Goal: Transaction & Acquisition: Purchase product/service

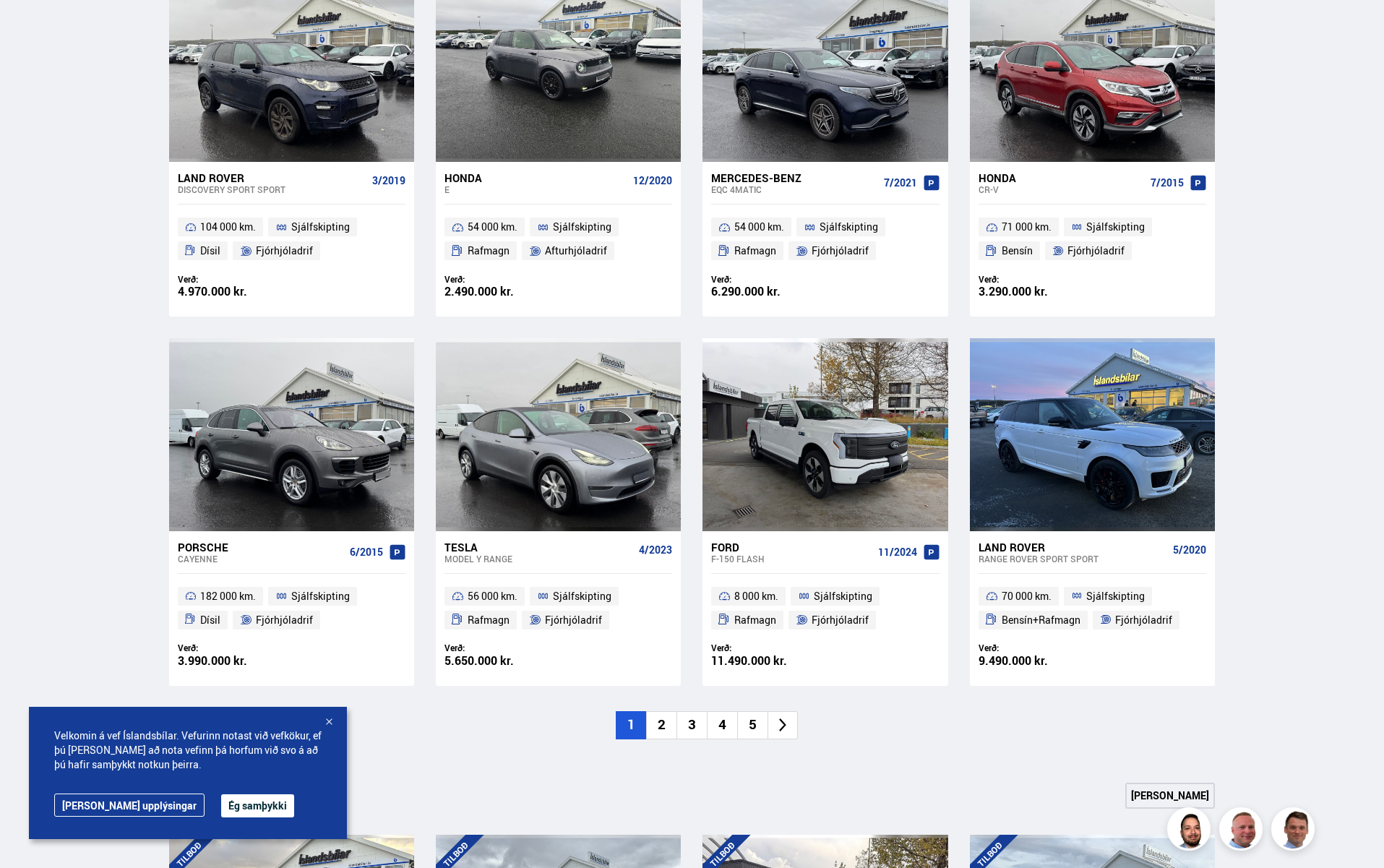
scroll to position [755, 0]
click at [196, 544] on div "Porsche" at bounding box center [261, 547] width 166 height 13
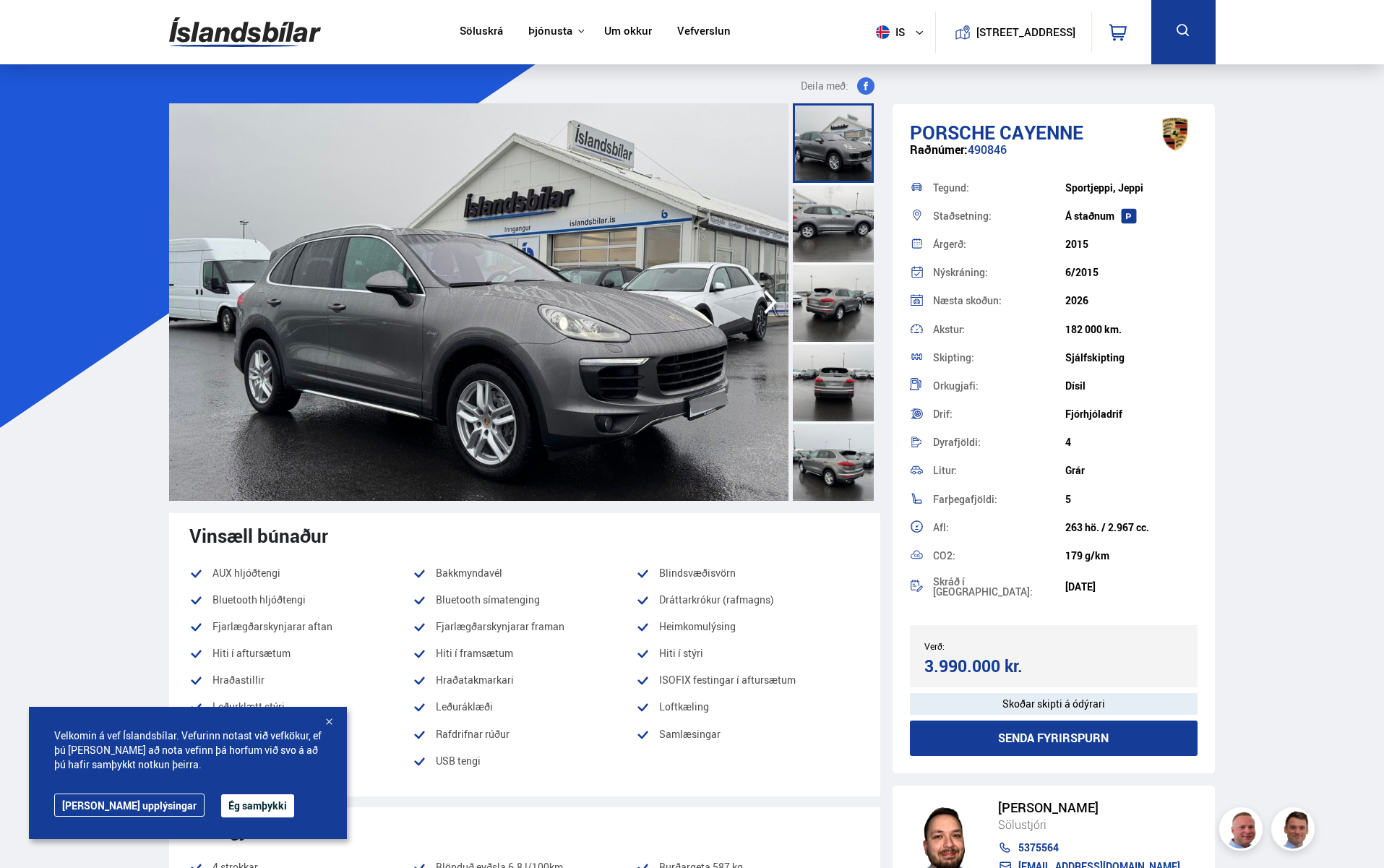
click at [332, 723] on div at bounding box center [328, 722] width 14 height 14
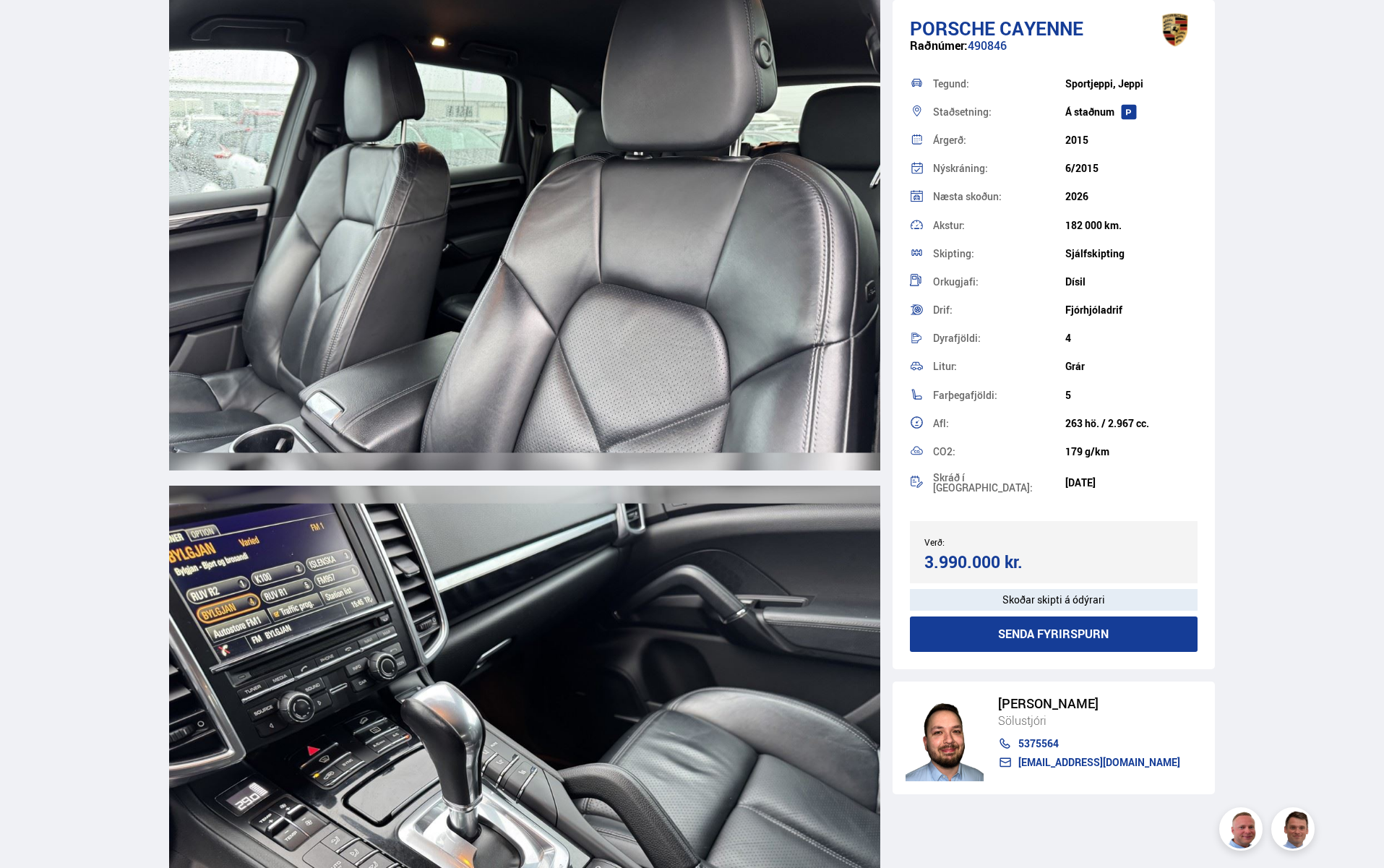
scroll to position [8857, 0]
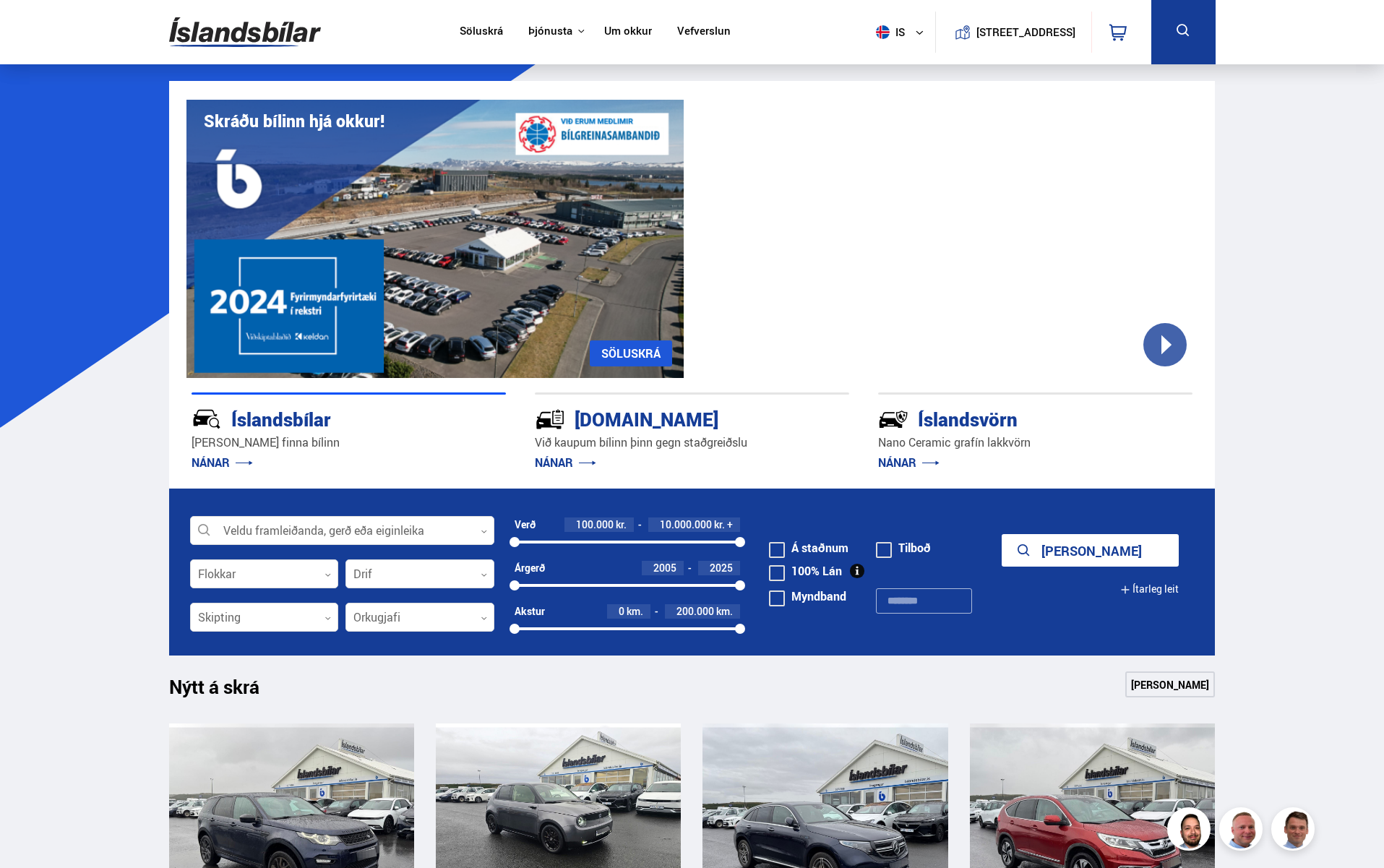
click at [1135, 595] on button "Ítarleg leit" at bounding box center [1149, 589] width 59 height 33
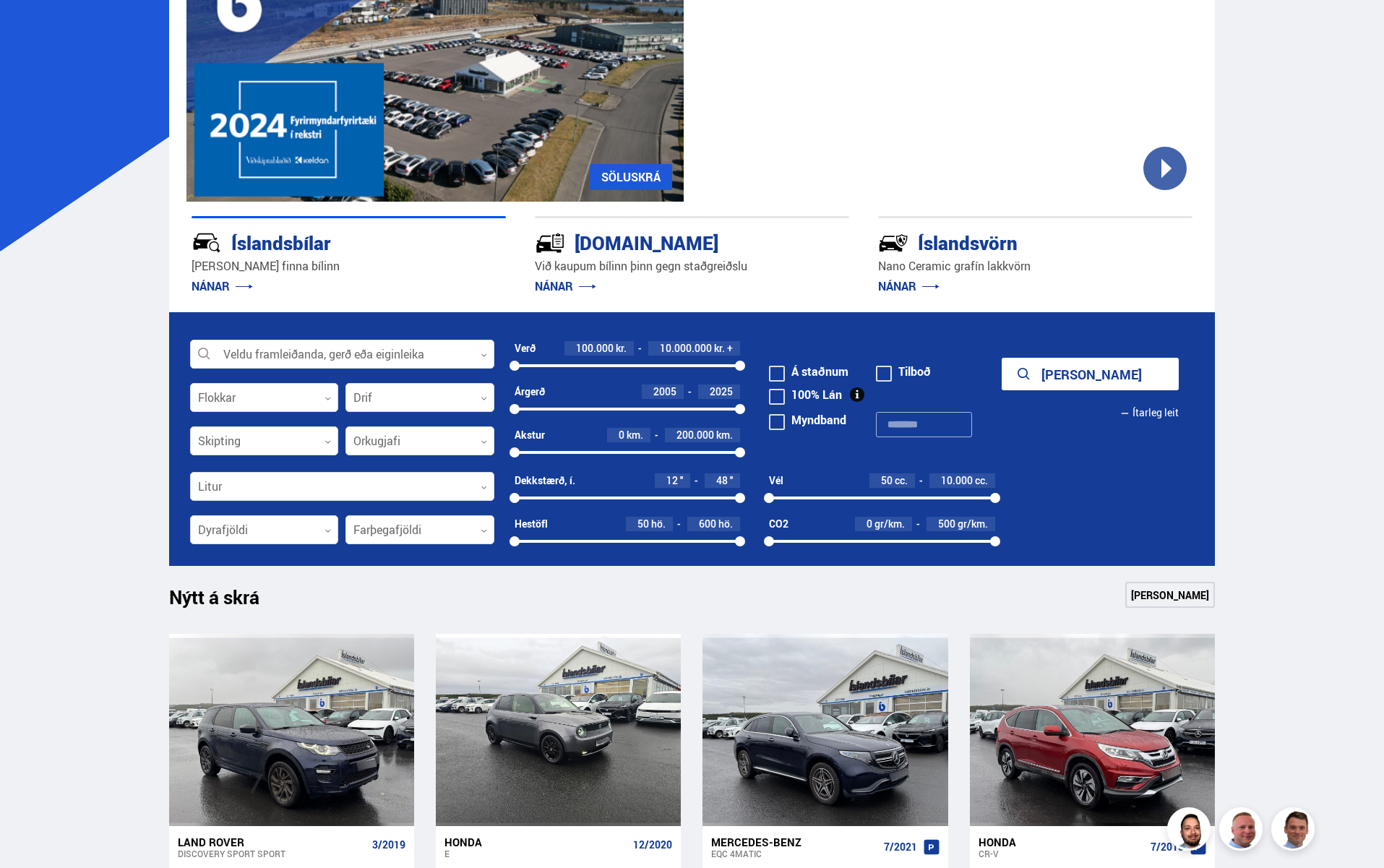
scroll to position [164, 0]
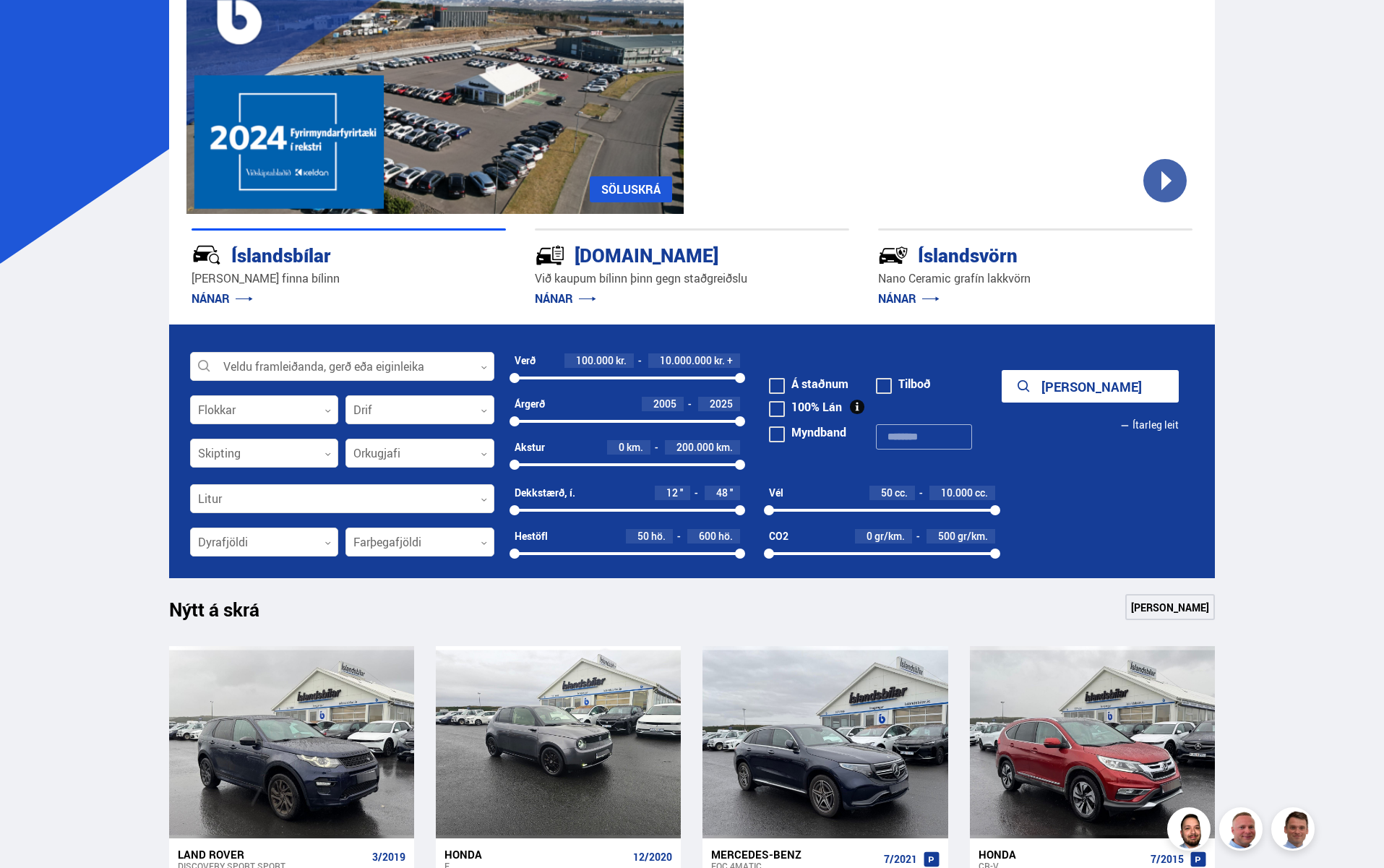
click at [1145, 425] on button "Ítarleg leit" at bounding box center [1149, 425] width 59 height 33
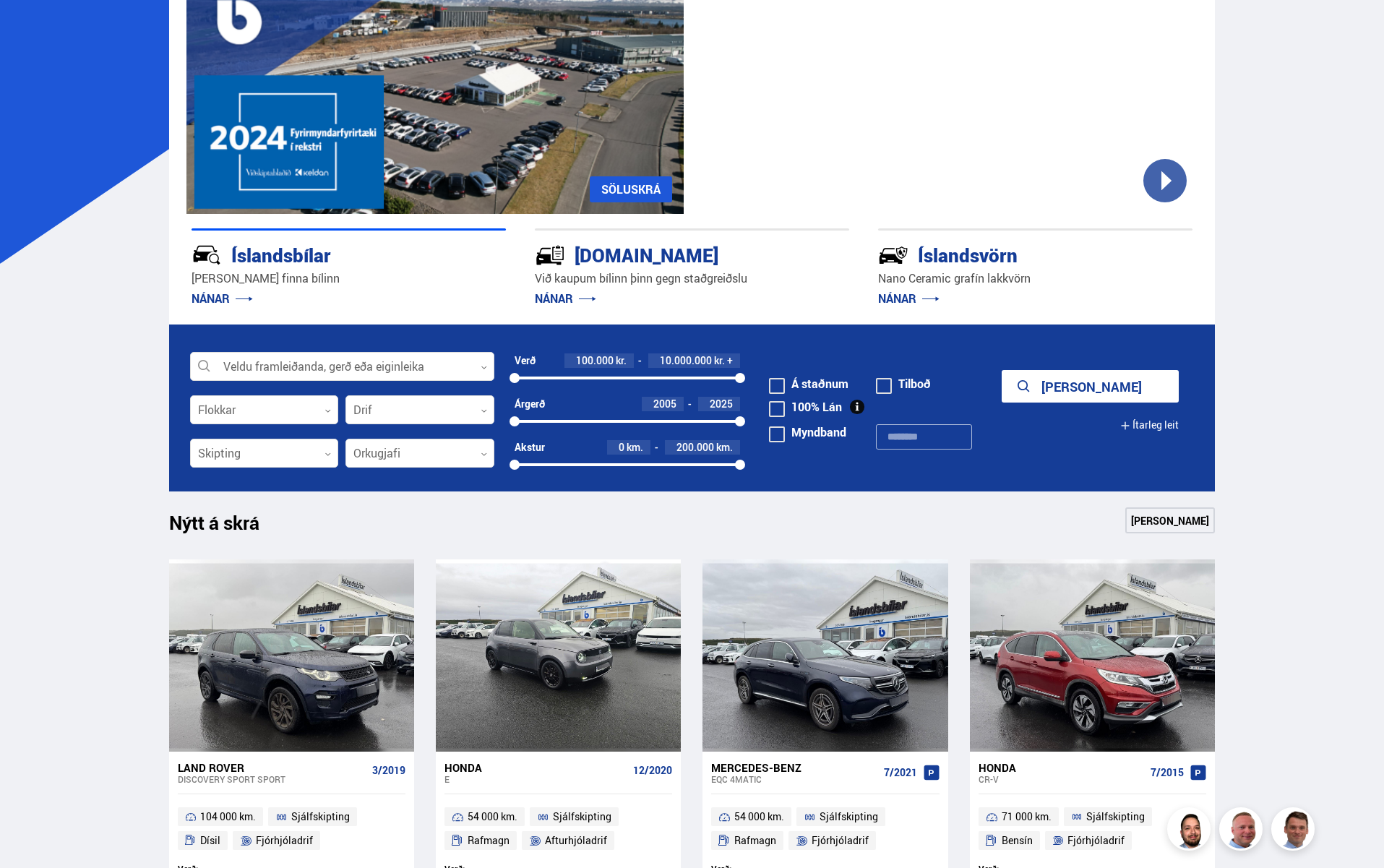
click at [1145, 425] on button "Ítarleg leit" at bounding box center [1149, 425] width 59 height 33
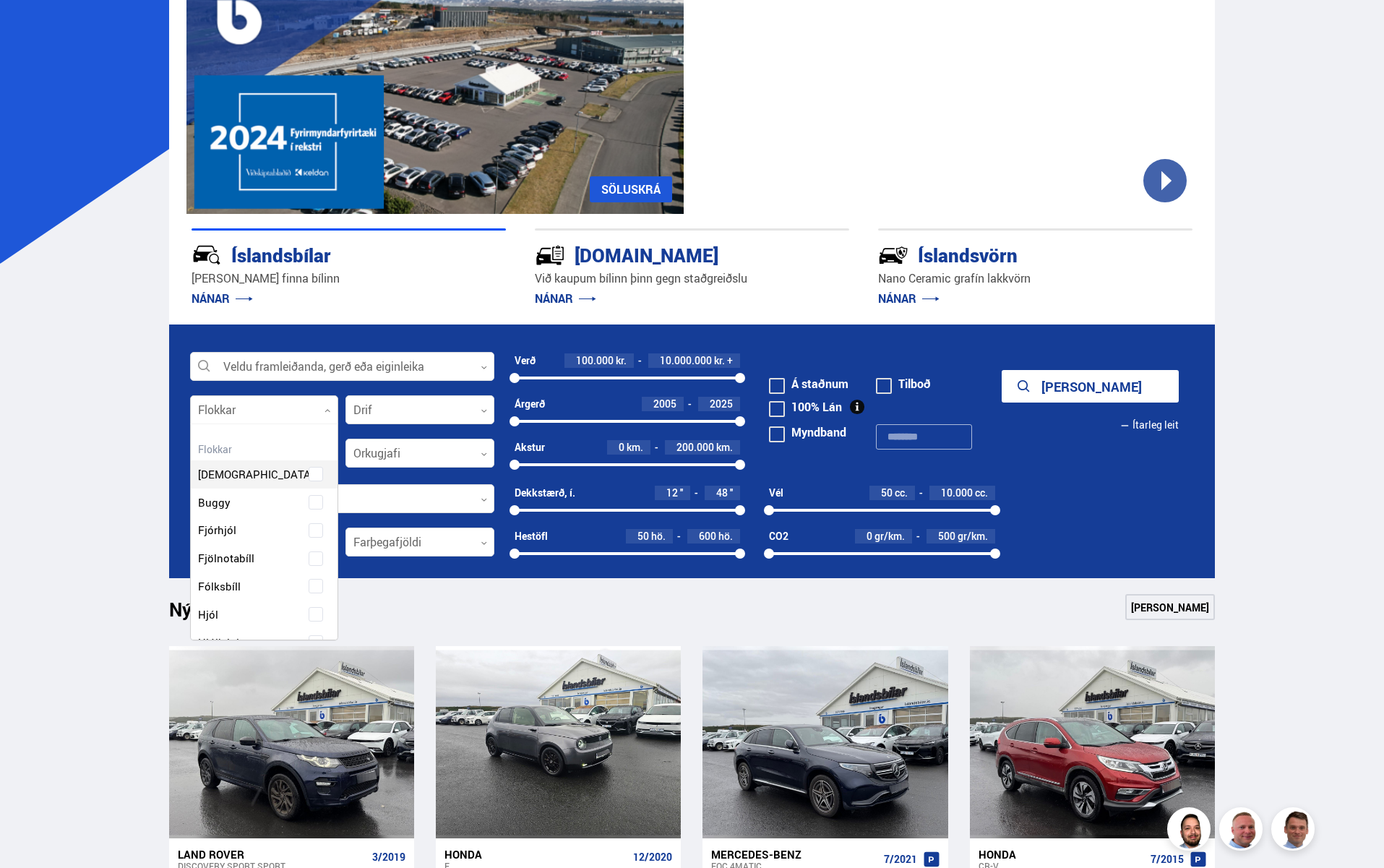
click at [301, 404] on div at bounding box center [264, 410] width 149 height 29
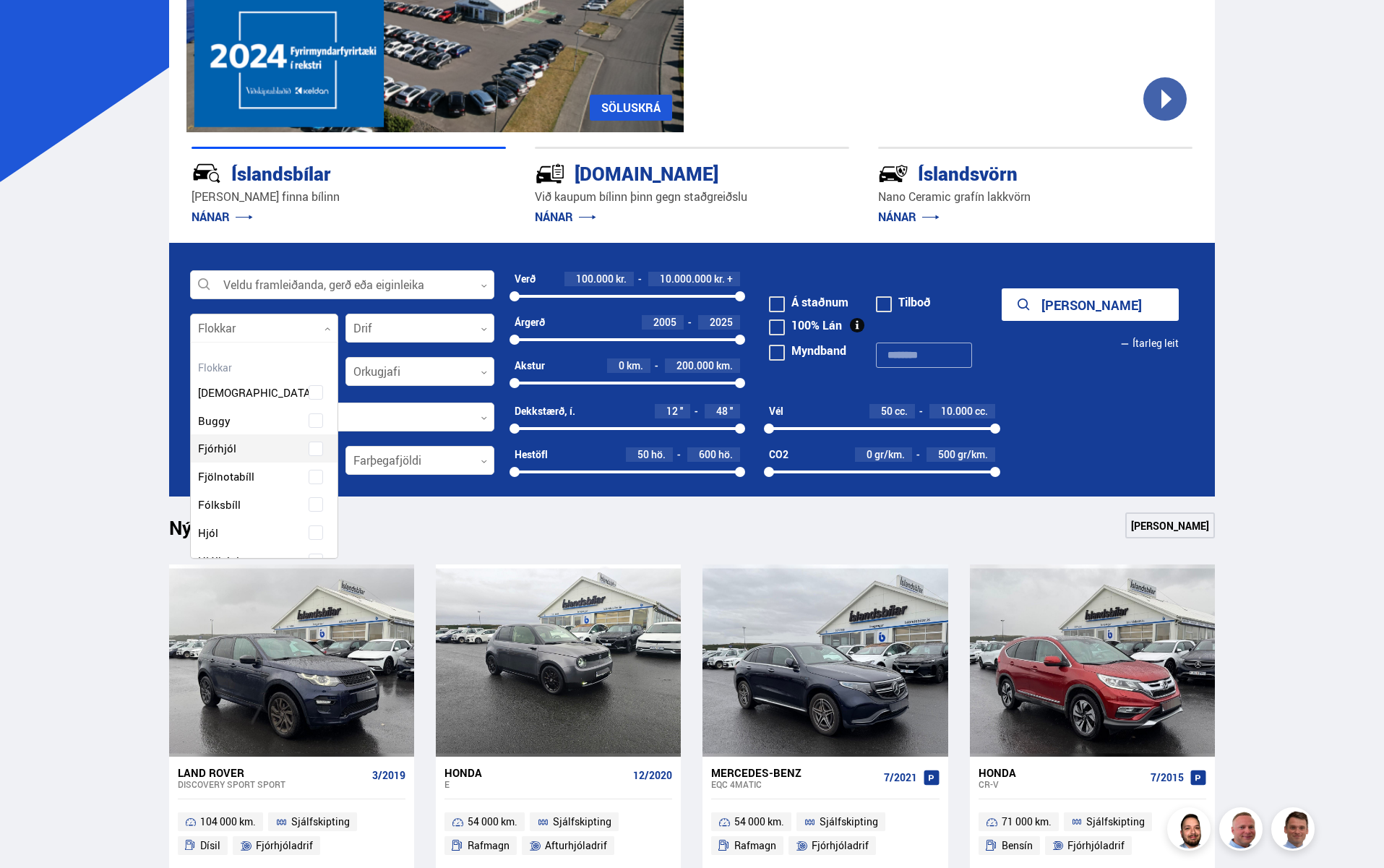
scroll to position [251, 0]
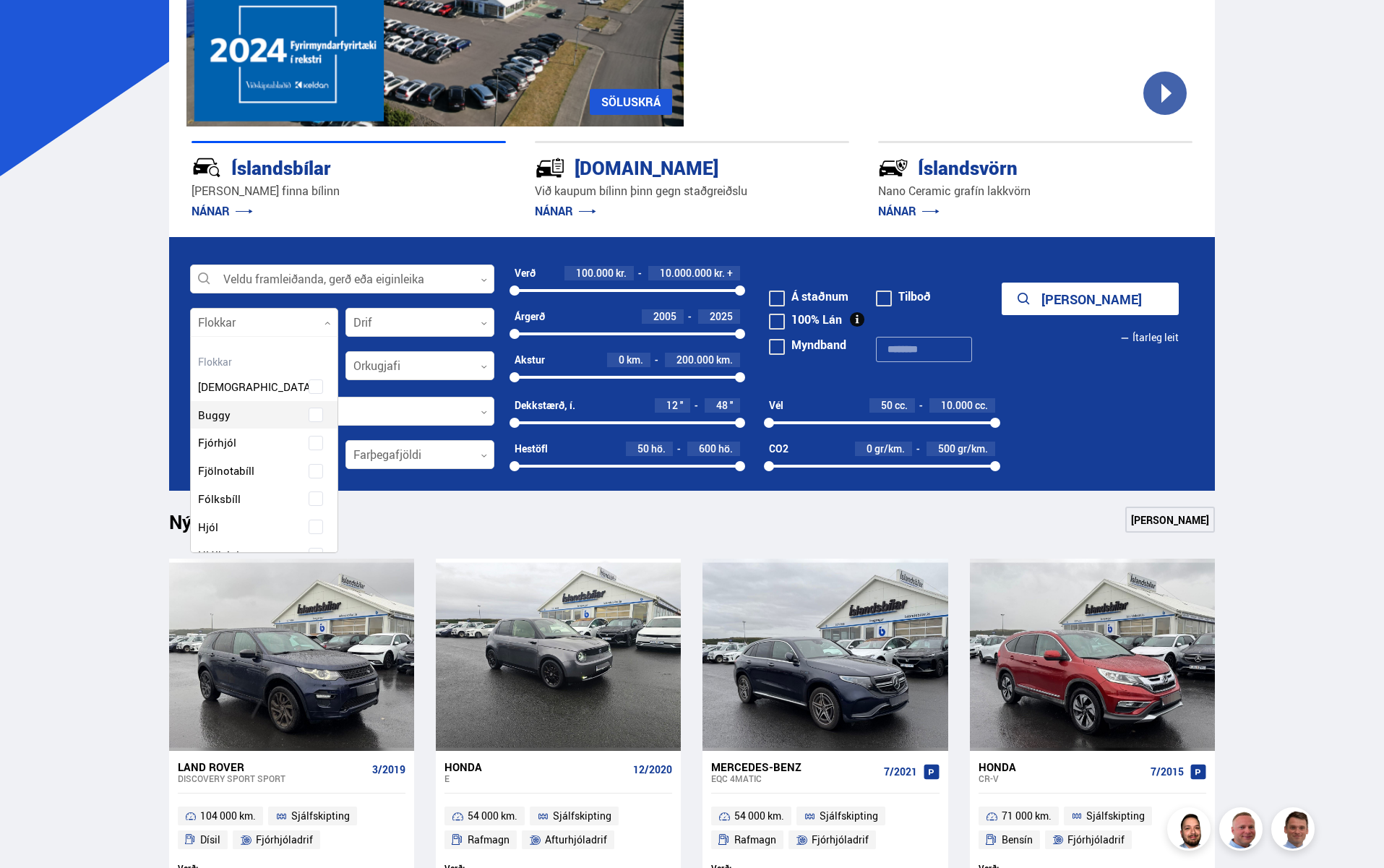
drag, startPoint x: 334, startPoint y: 361, endPoint x: 335, endPoint y: 404, distance: 43.0
click at [335, 405] on div "Hreinsa valið Beislisvagn Buggy Fjórhjól Fjölnotabíll Fólksbíll Hjól Hjólhýsi H…" at bounding box center [264, 445] width 149 height 217
click at [315, 386] on div "Beislisvagn Buggy Fjórhjól Fjölnotabíll Fólksbíll Hjól Hjólhýsi Húsbíll [PERSON…" at bounding box center [264, 349] width 148 height 554
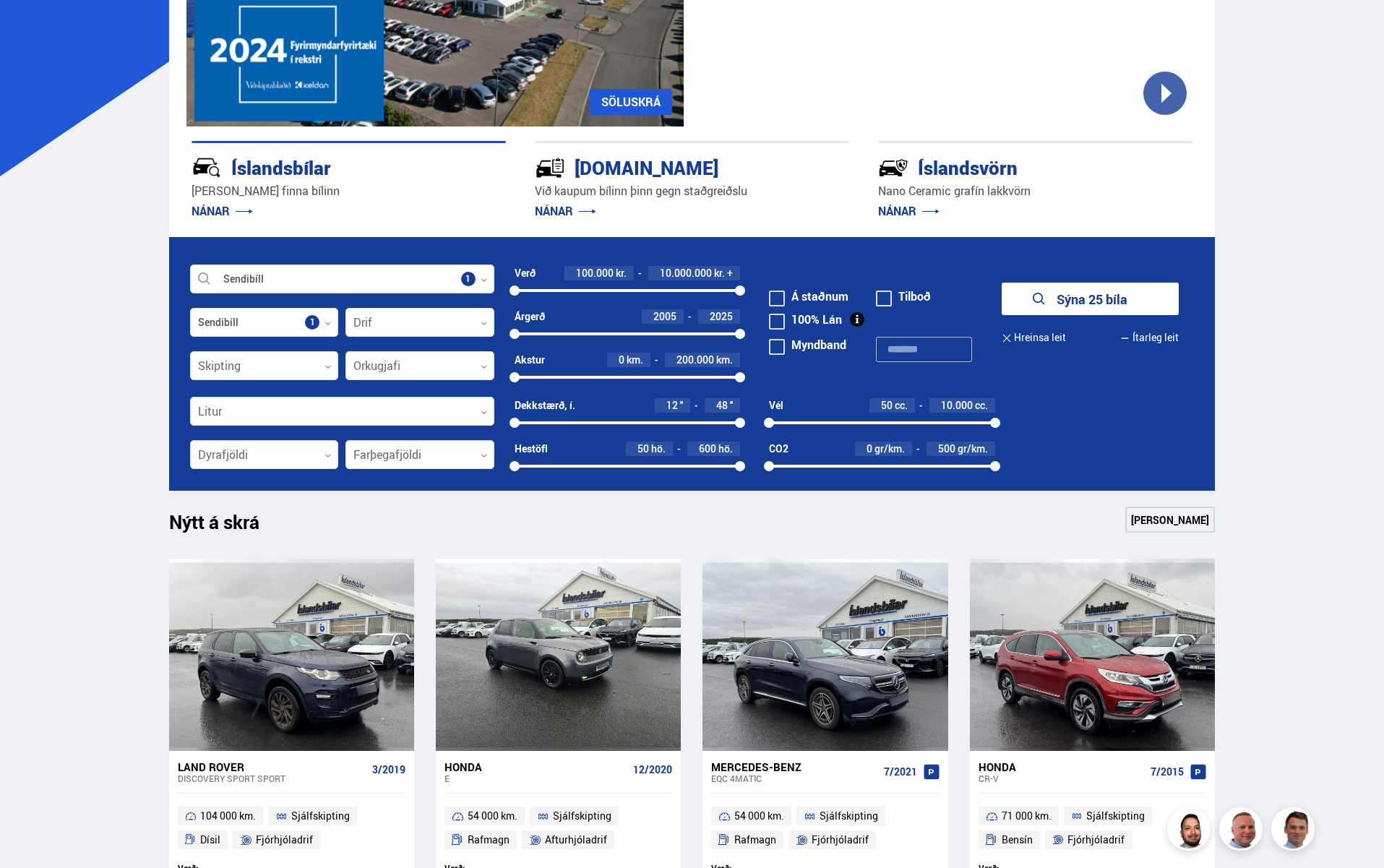
click at [1068, 299] on button "Sýna 25 bíla" at bounding box center [1091, 298] width 178 height 33
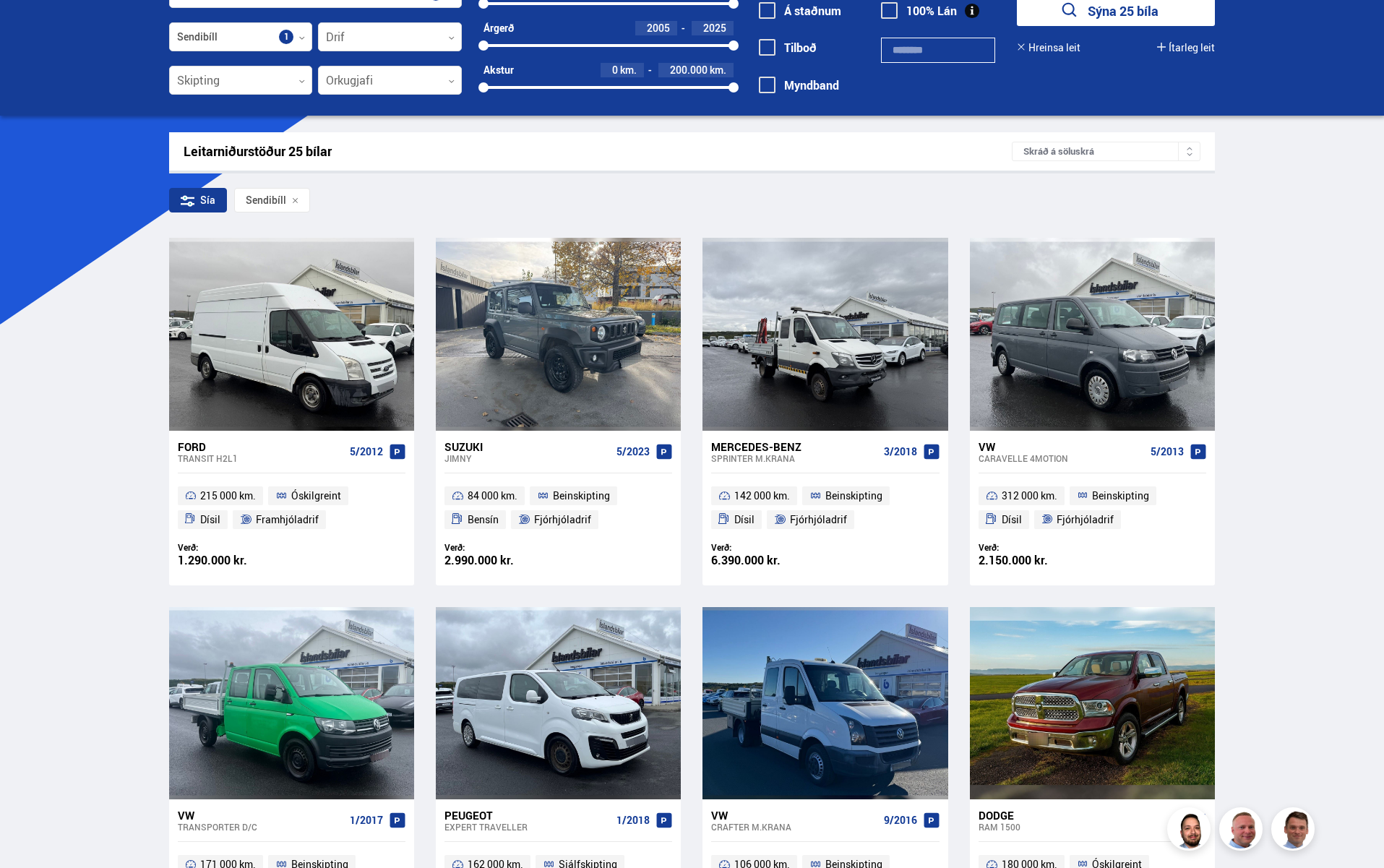
scroll to position [105, 0]
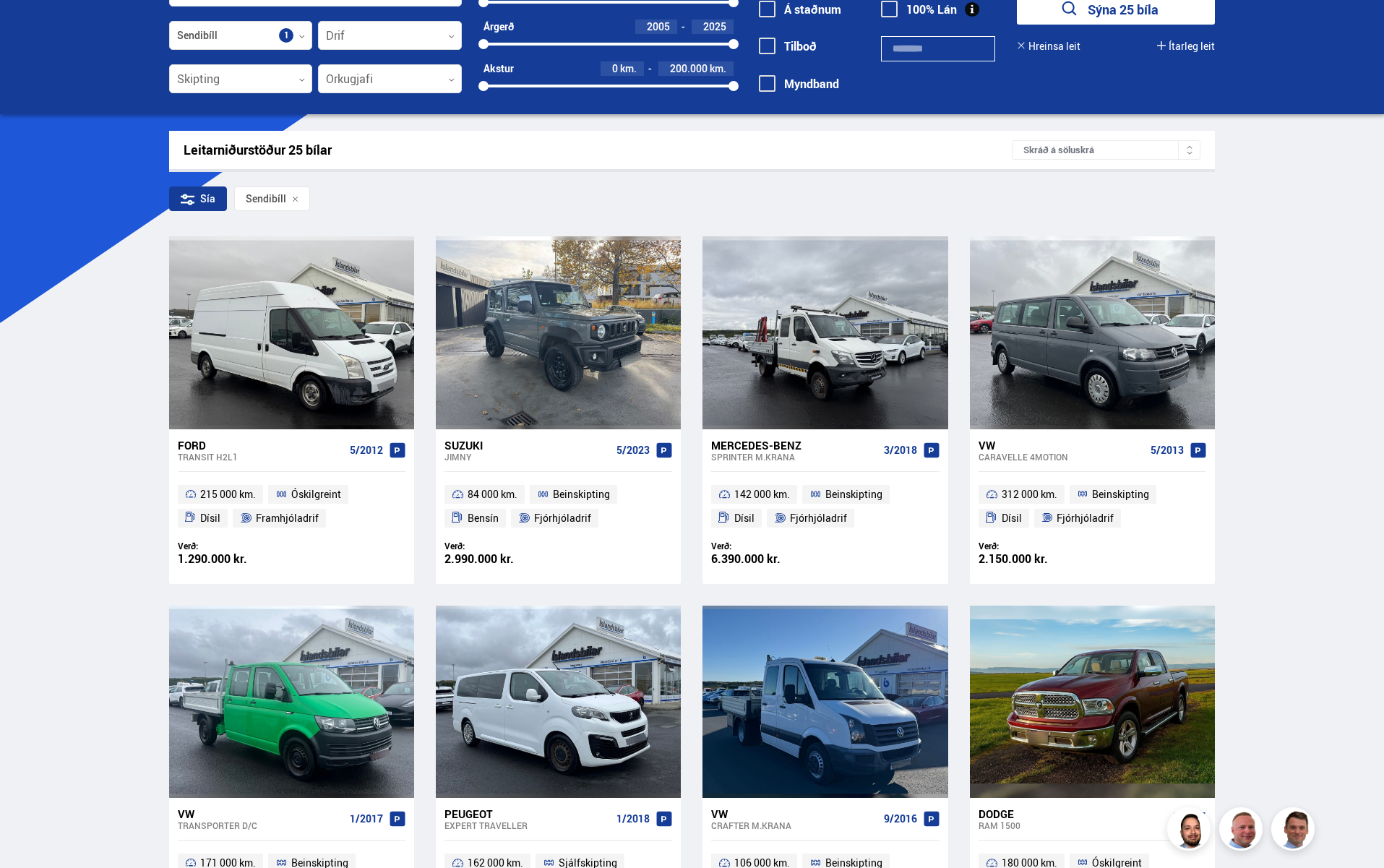
click at [1114, 152] on div "Skráð á söluskrá" at bounding box center [1106, 149] width 189 height 20
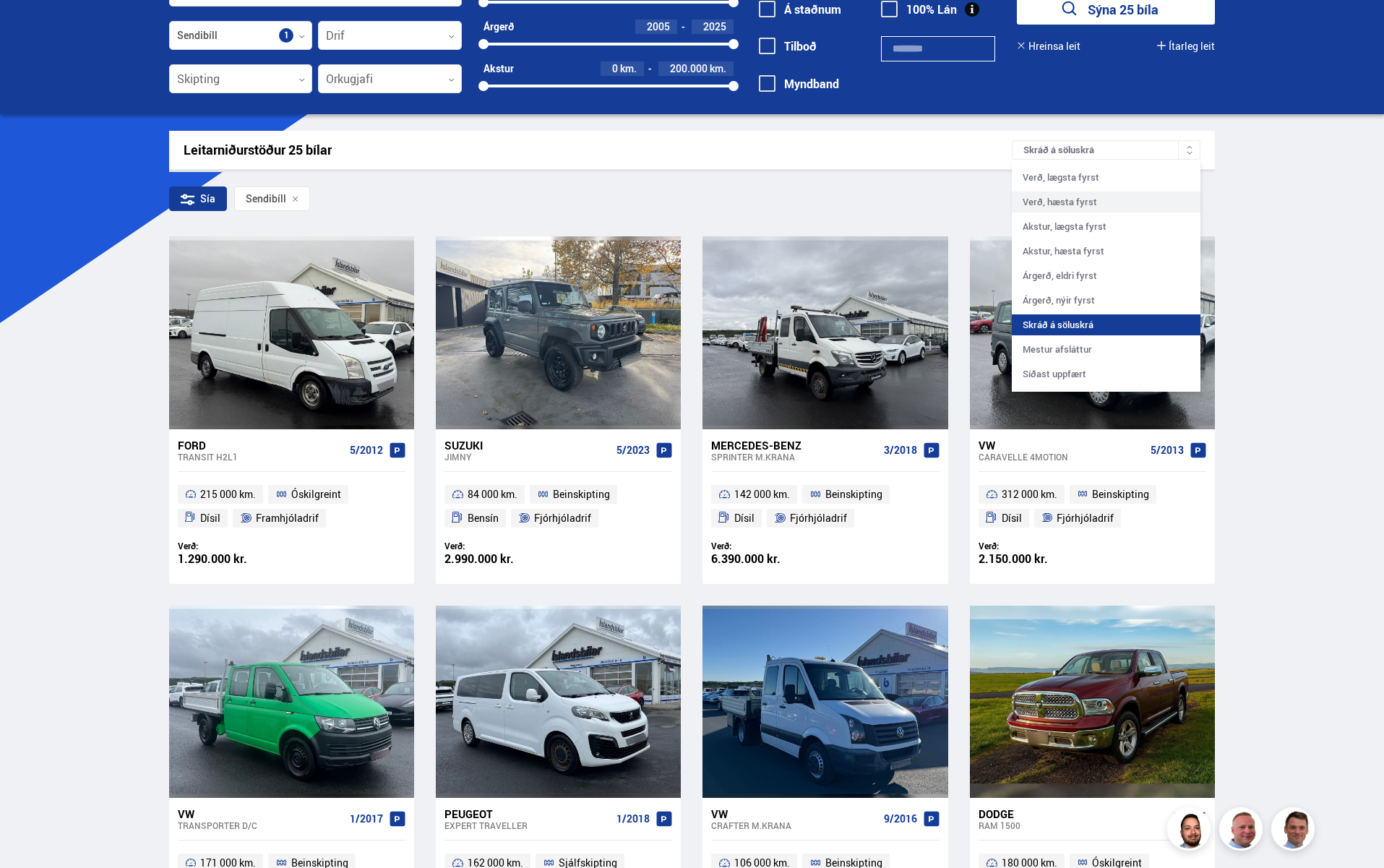
click at [1076, 200] on div "Verð, hæsta fyrst" at bounding box center [1106, 202] width 189 height 21
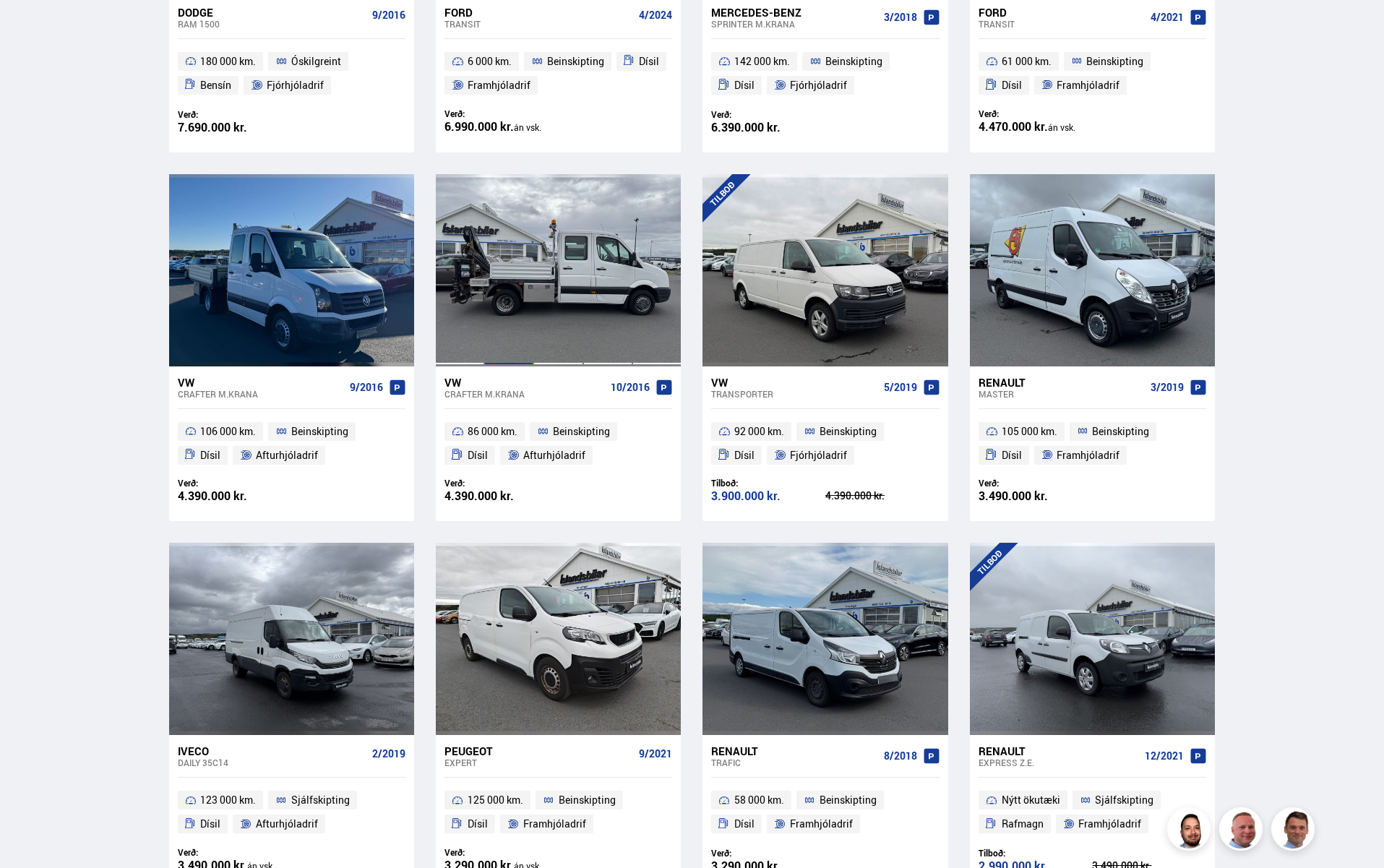
scroll to position [555, 0]
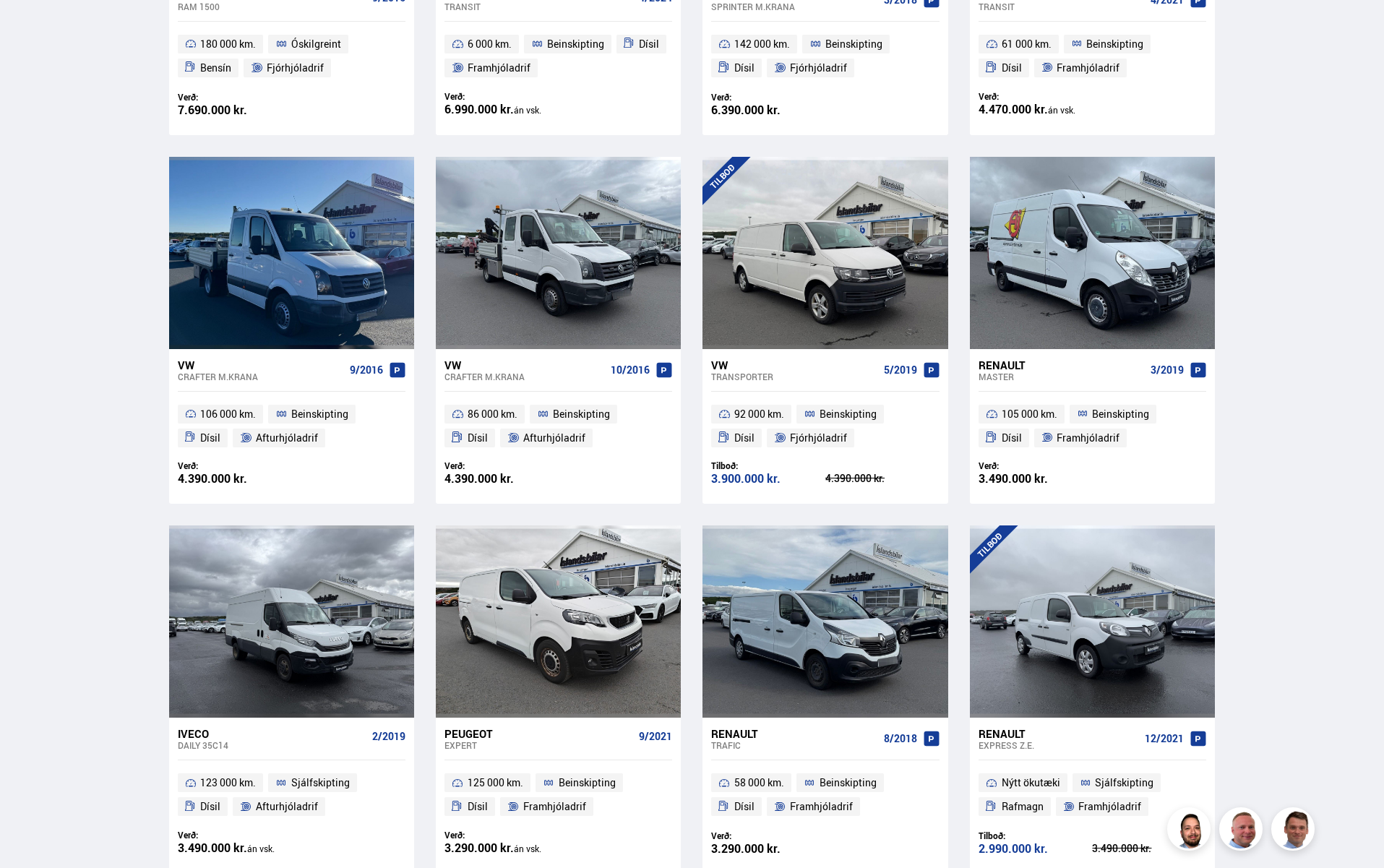
click at [727, 372] on div "Transporter" at bounding box center [794, 377] width 166 height 10
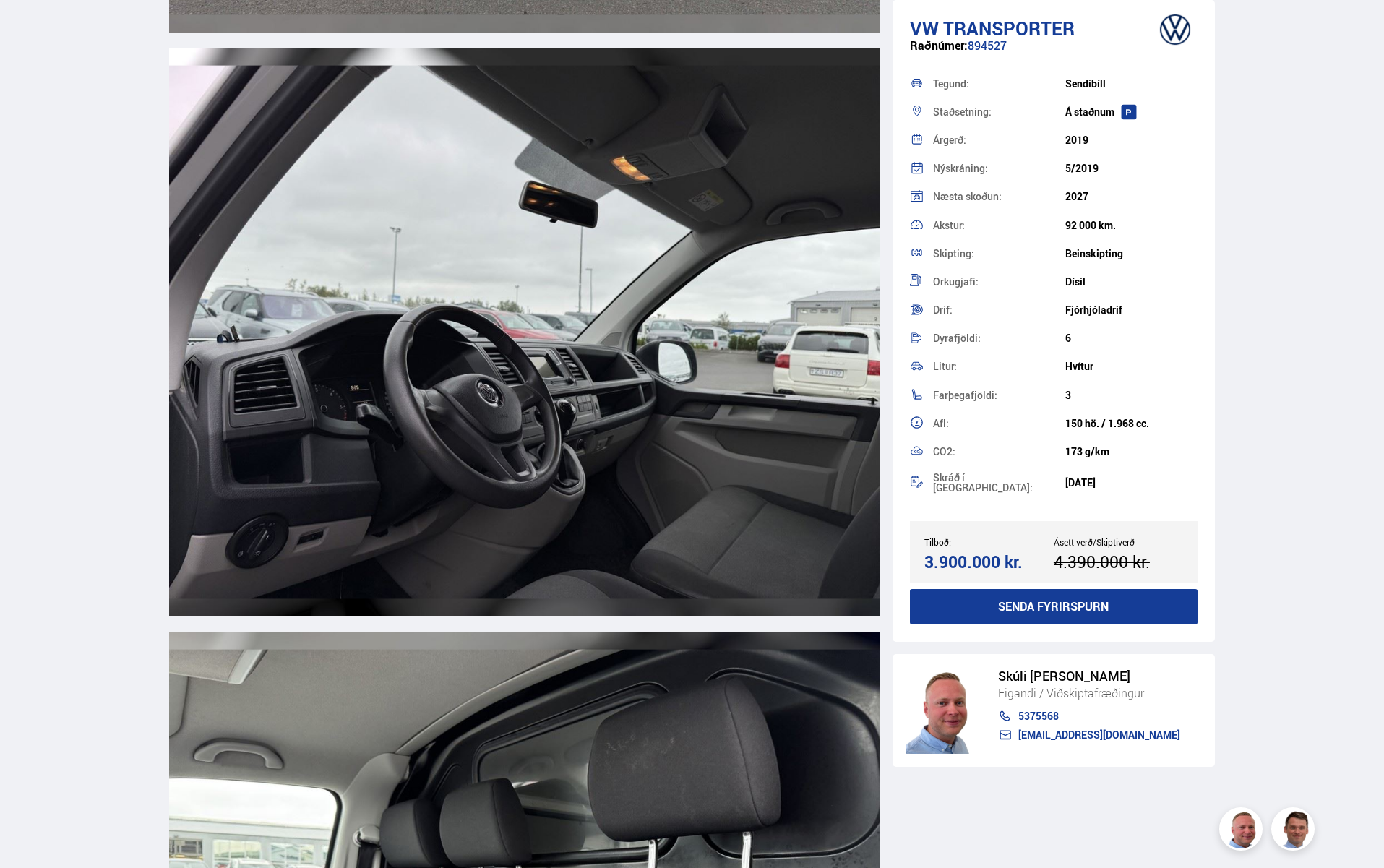
scroll to position [6062, 0]
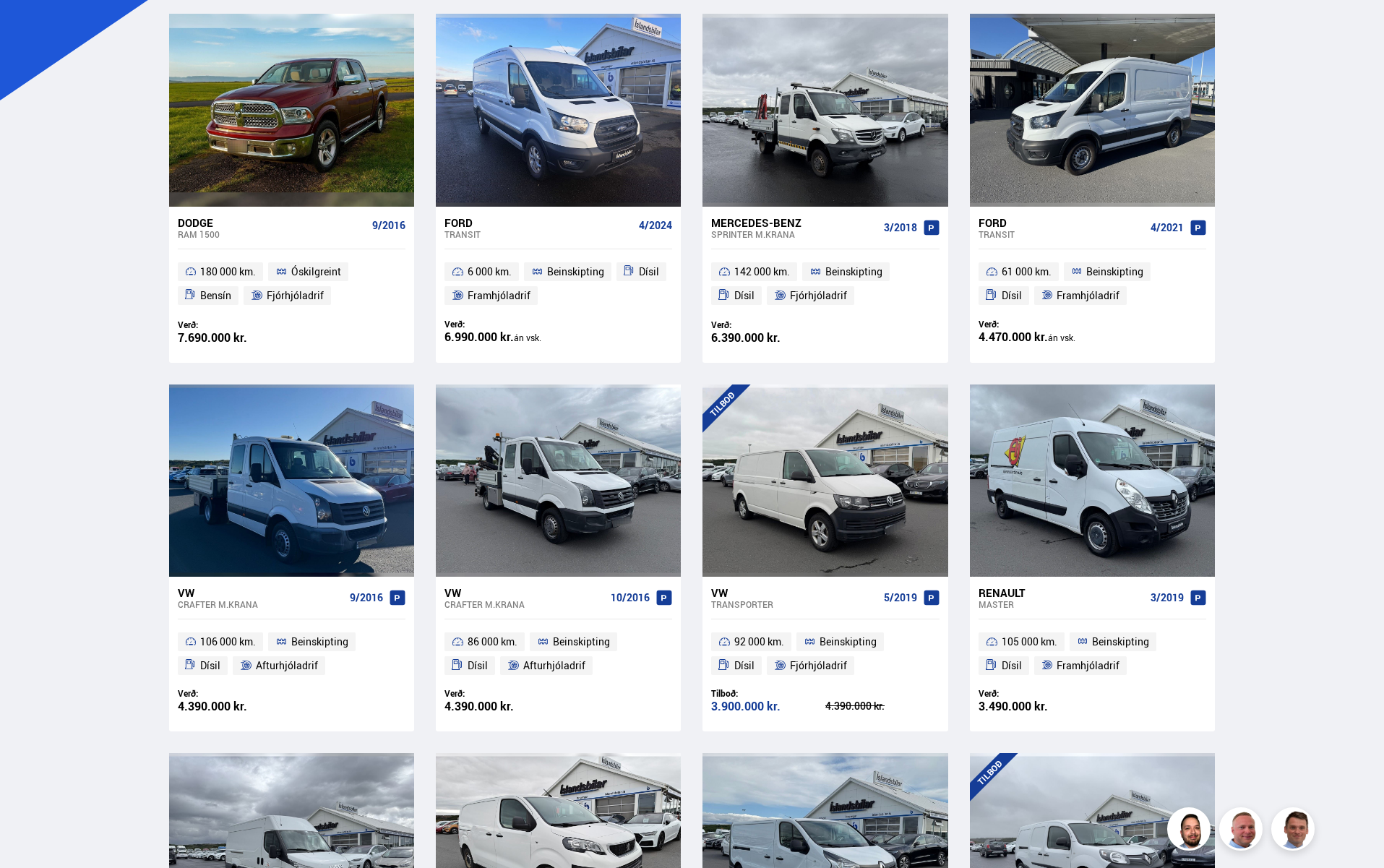
scroll to position [305, 0]
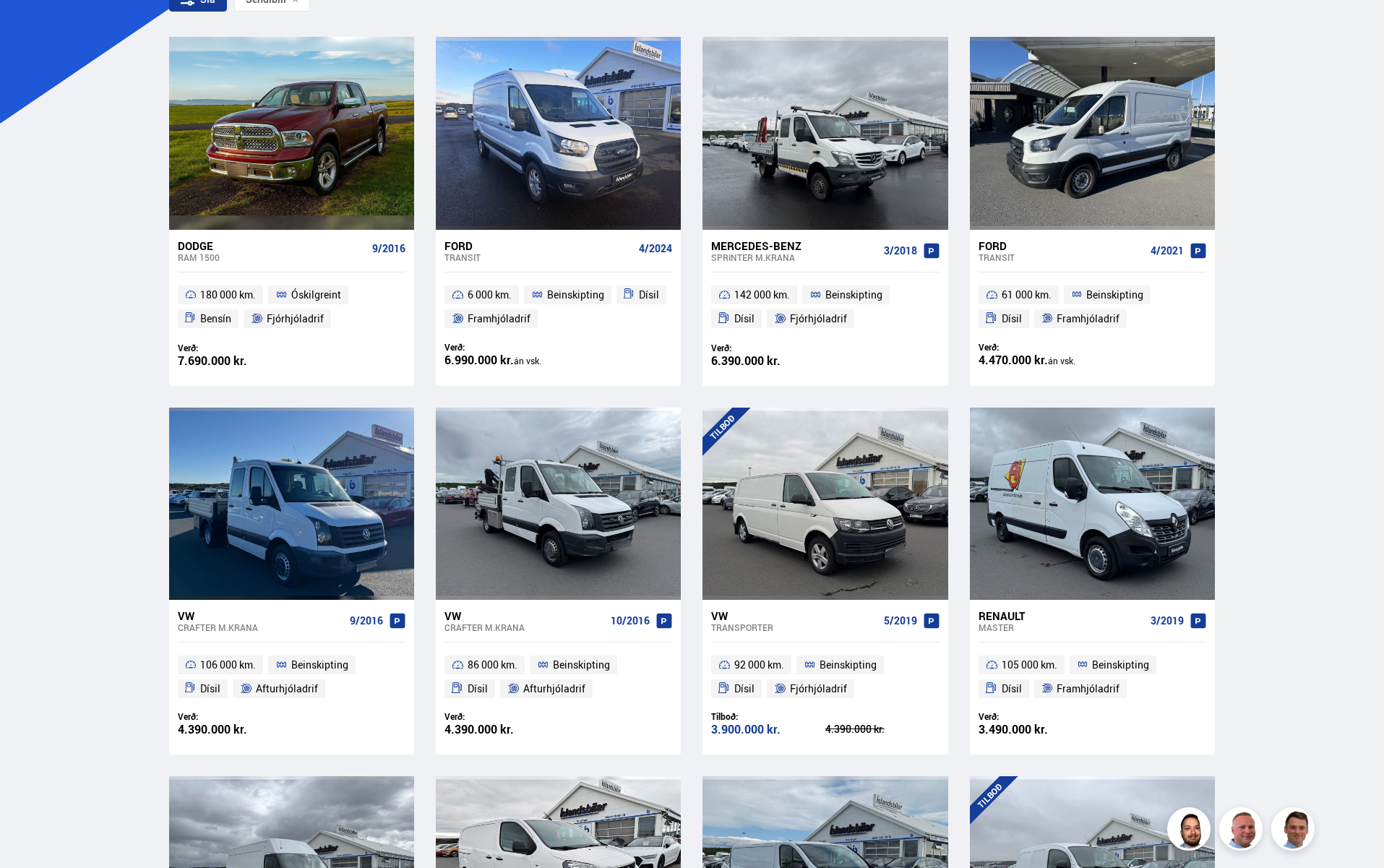
click at [214, 622] on div "Crafter M.KRANA" at bounding box center [261, 627] width 166 height 10
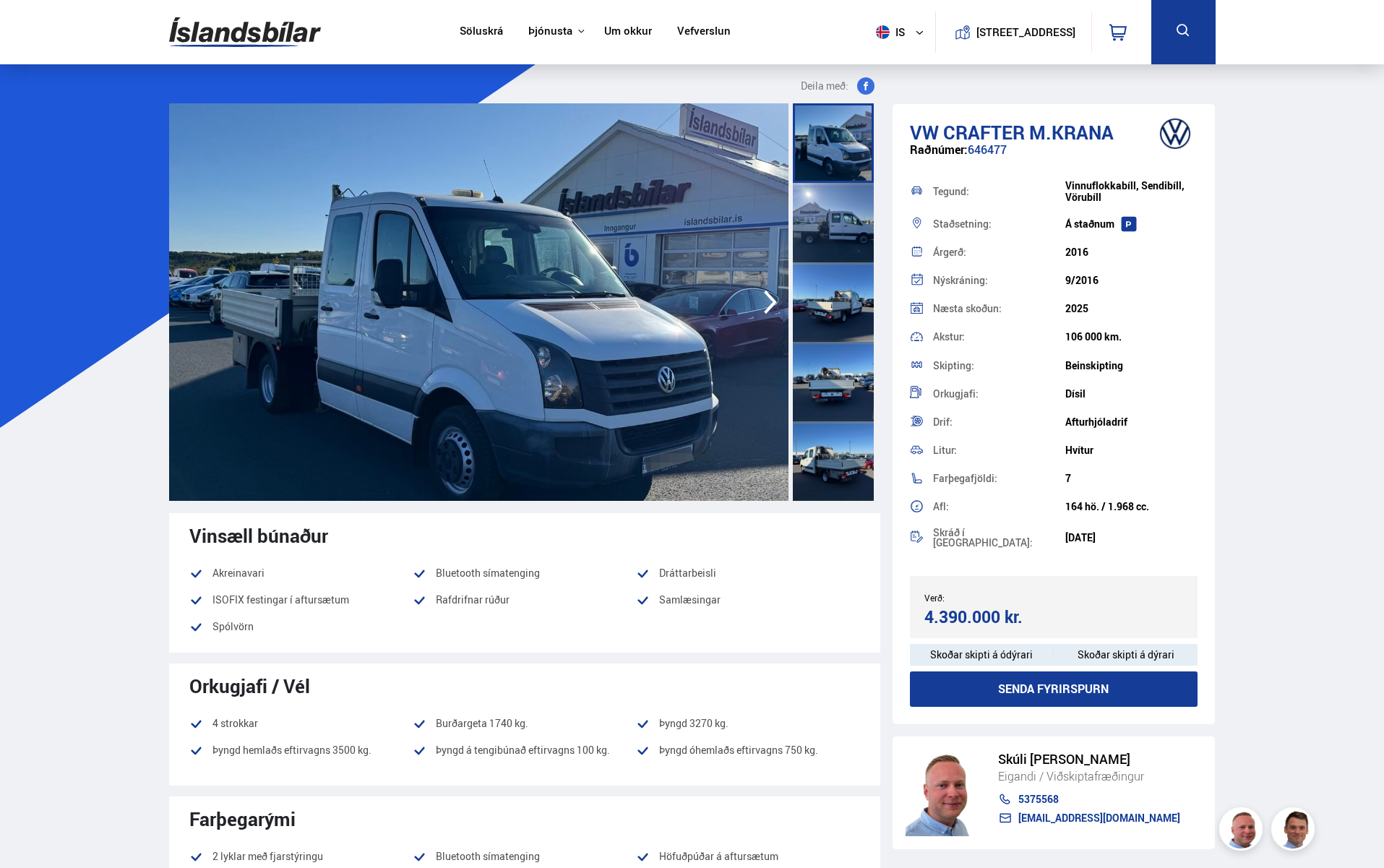
click at [760, 292] on icon "button" at bounding box center [770, 302] width 29 height 35
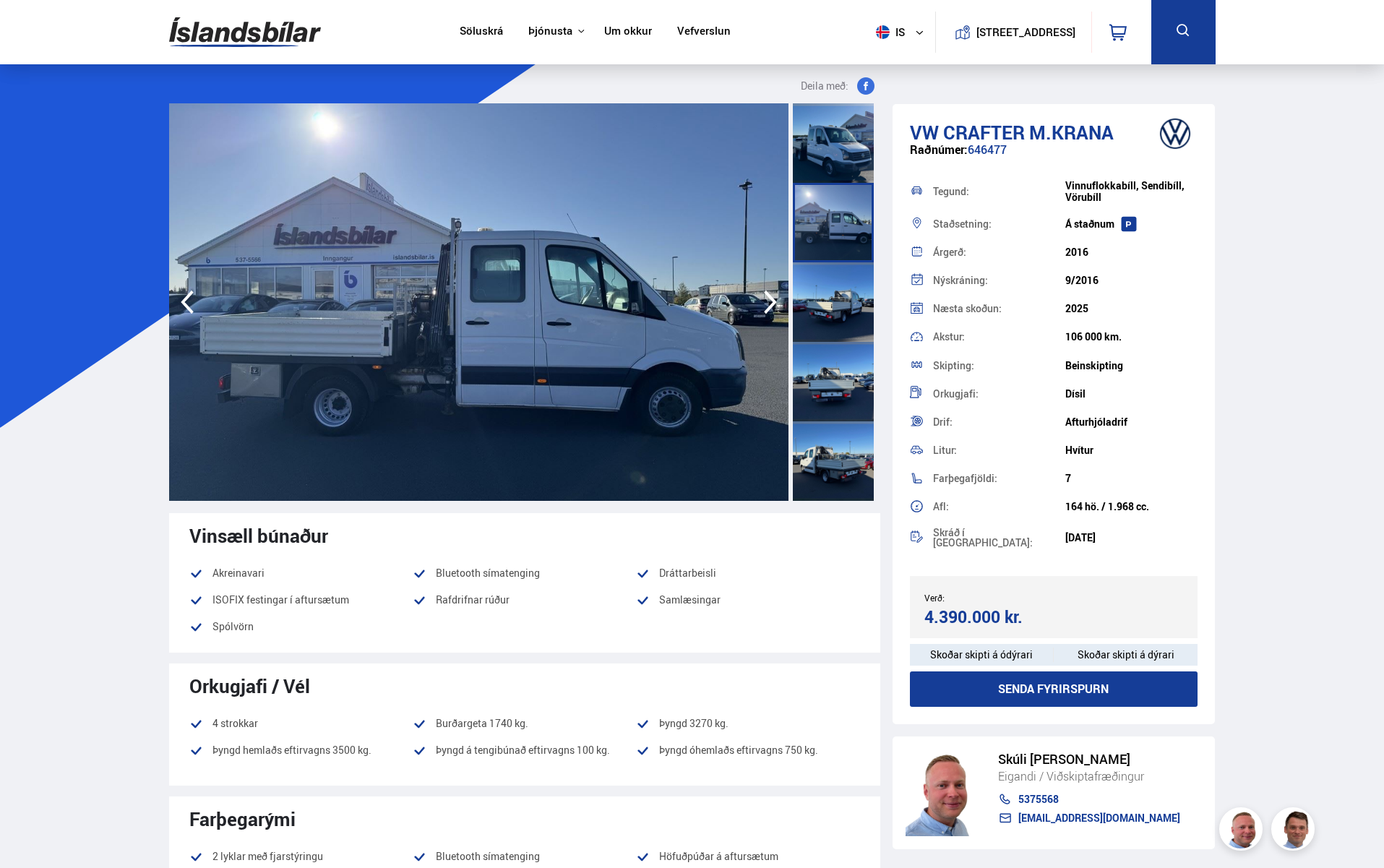
click at [759, 299] on icon "button" at bounding box center [770, 302] width 29 height 35
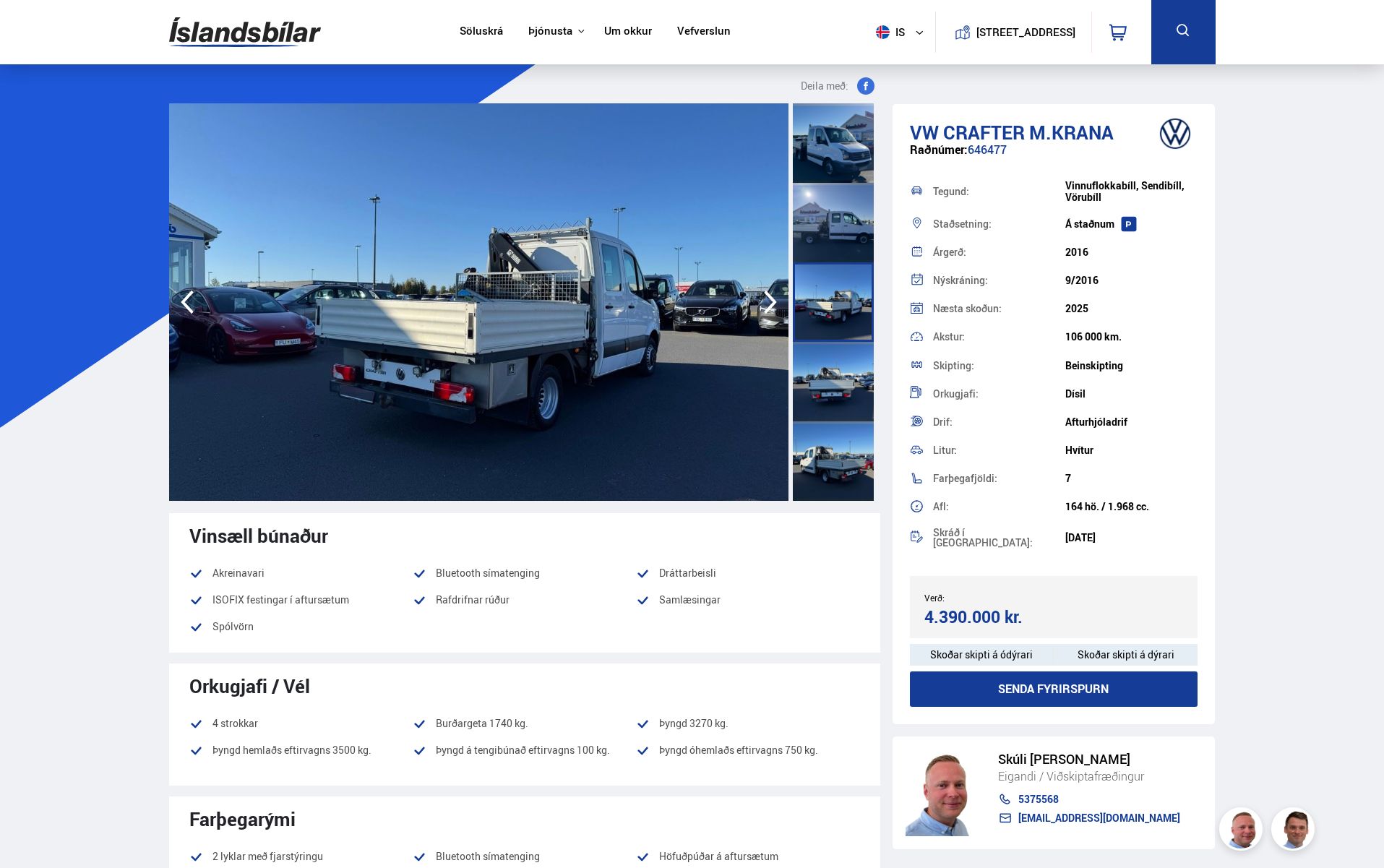
click at [759, 299] on icon "button" at bounding box center [770, 302] width 29 height 35
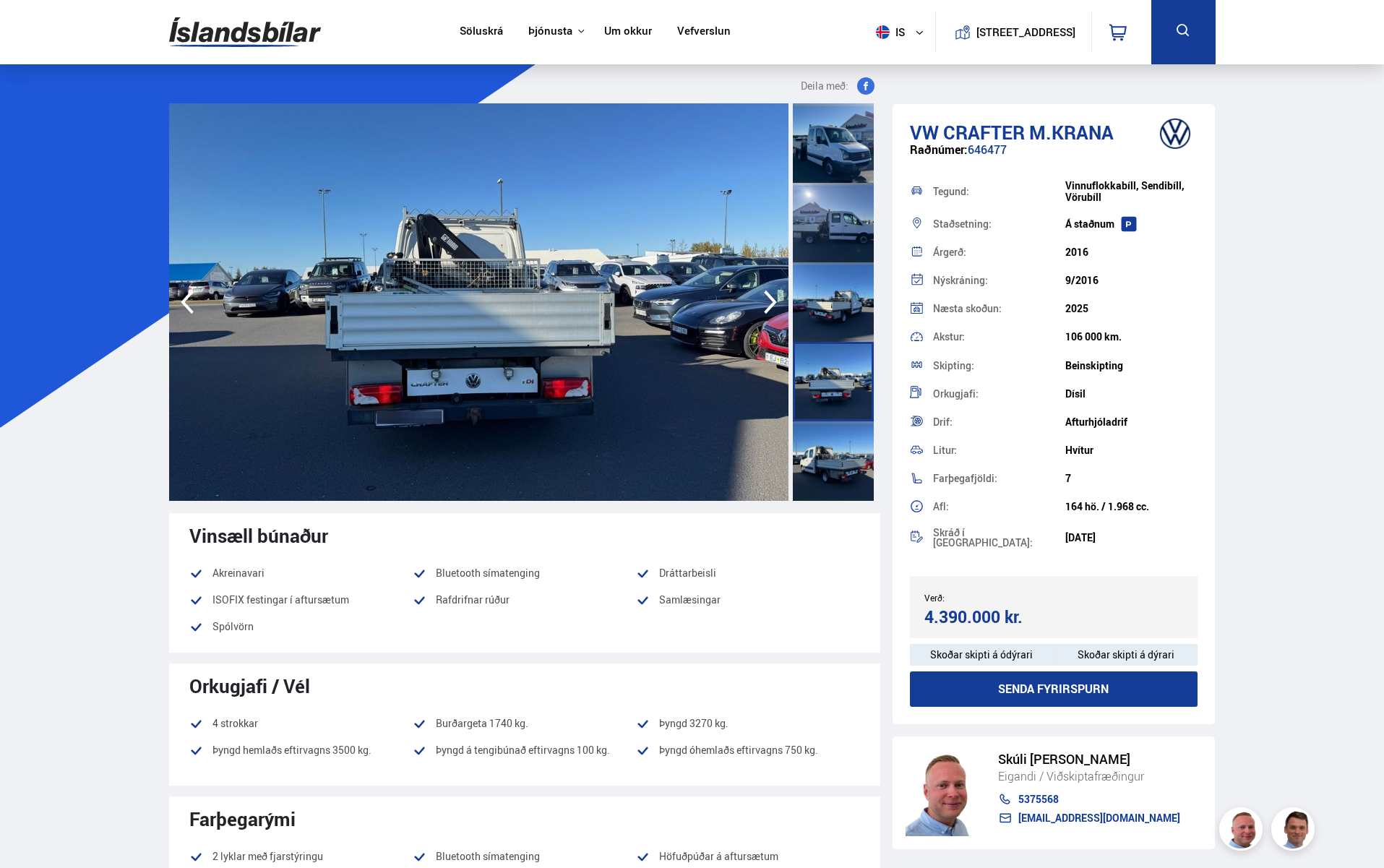
click at [759, 299] on icon "button" at bounding box center [770, 302] width 29 height 35
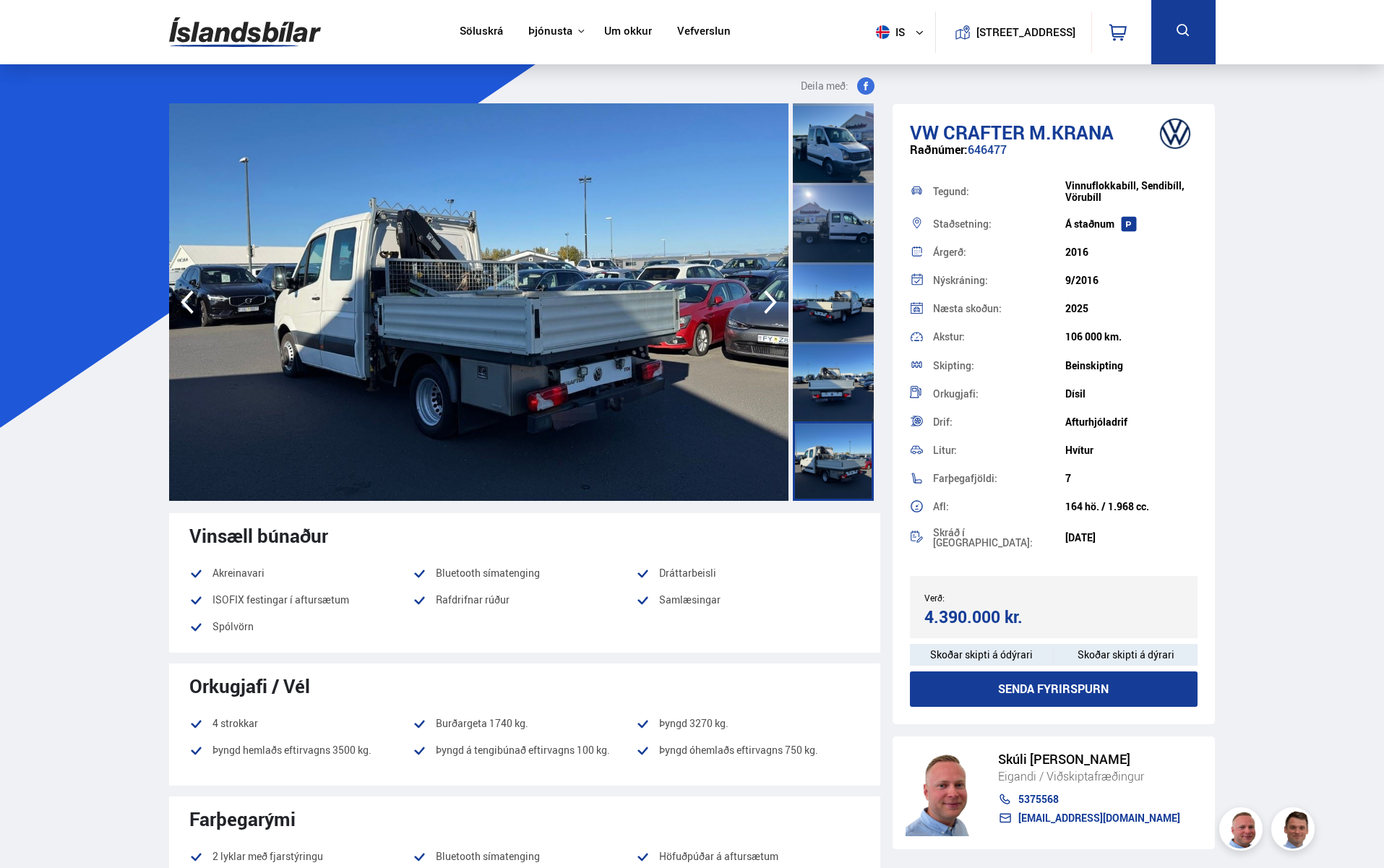
click at [759, 299] on icon "button" at bounding box center [770, 302] width 29 height 35
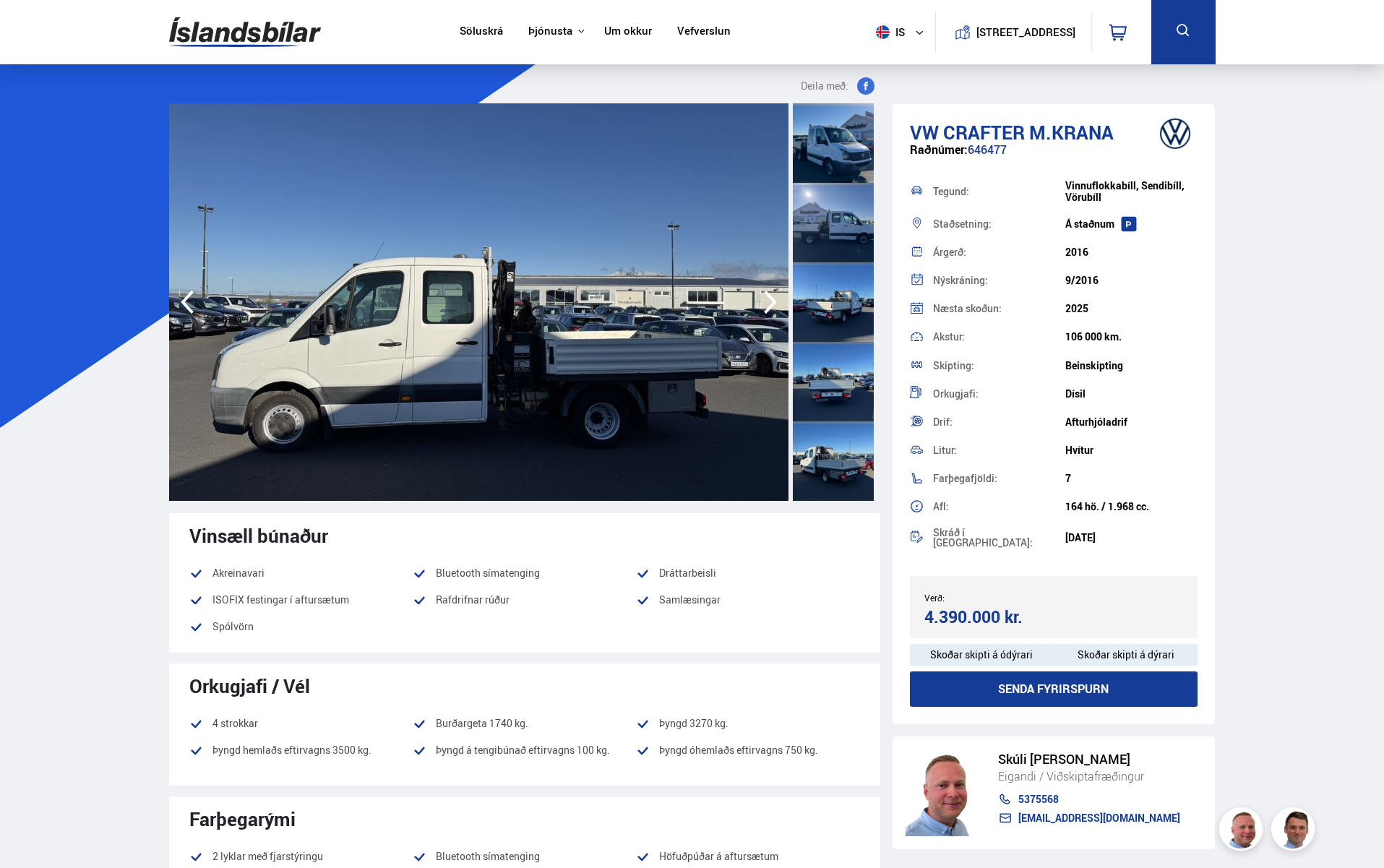
click at [759, 299] on icon "button" at bounding box center [770, 302] width 29 height 35
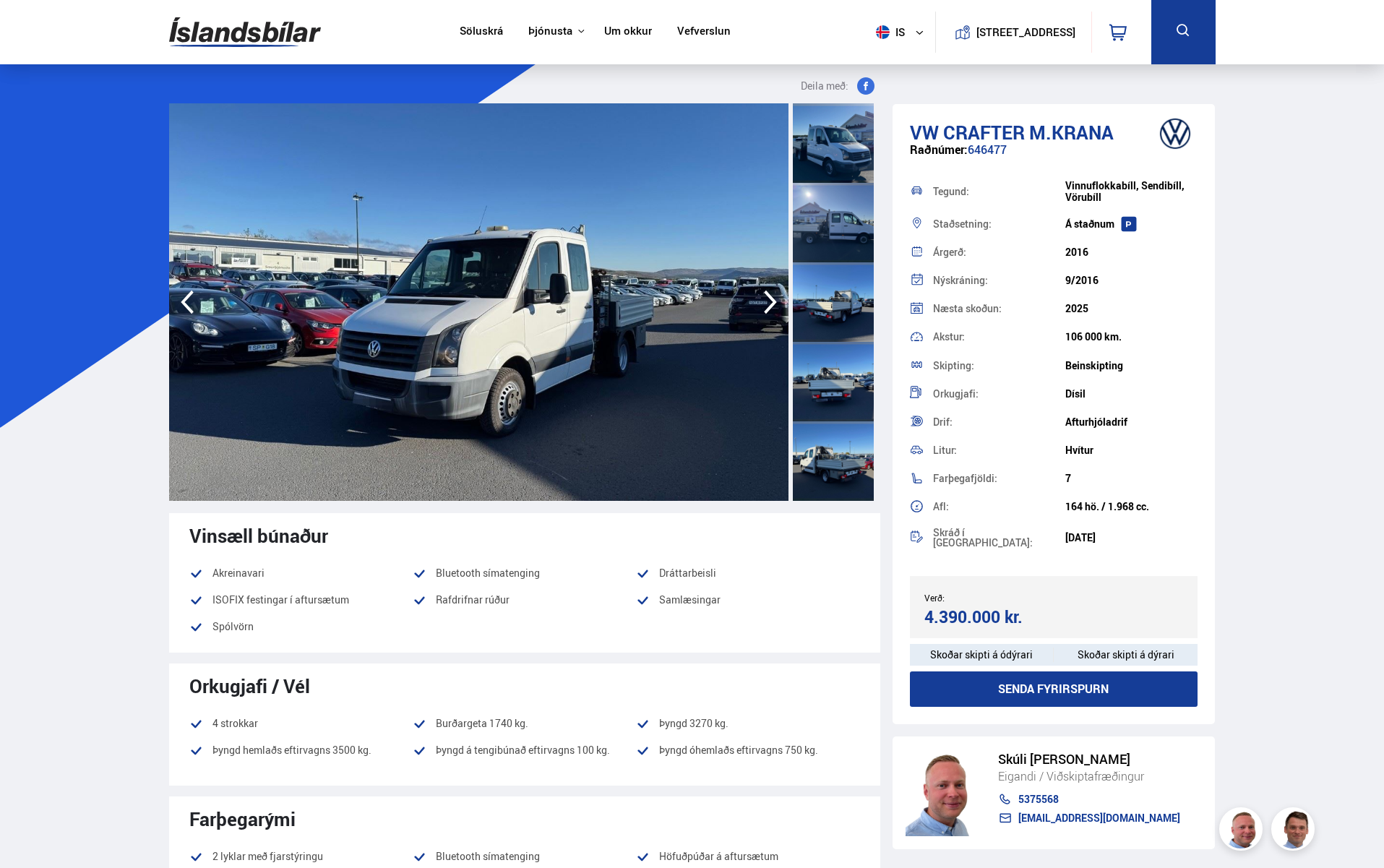
click at [759, 299] on icon "button" at bounding box center [770, 302] width 29 height 35
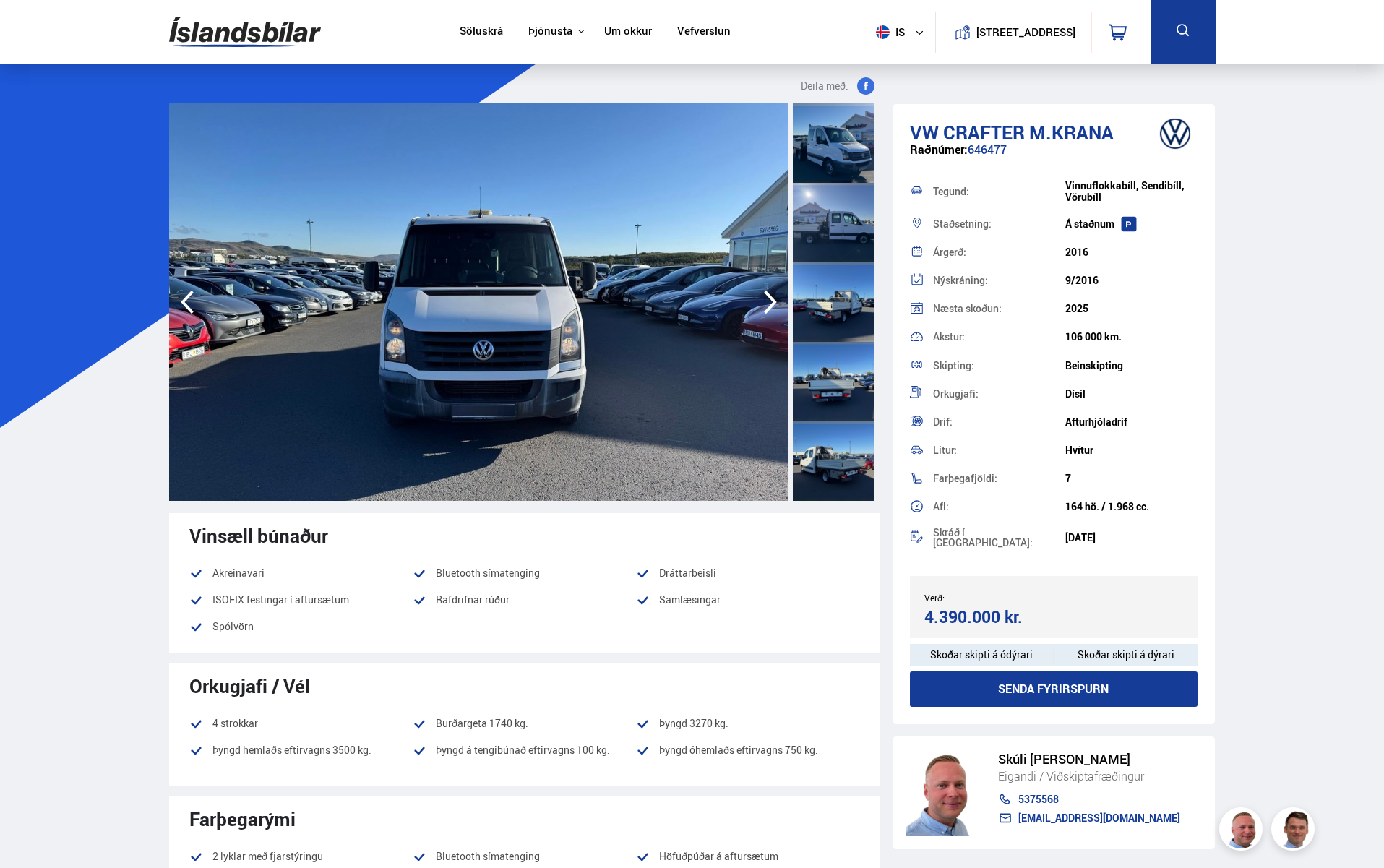
click at [759, 299] on icon "button" at bounding box center [770, 302] width 29 height 35
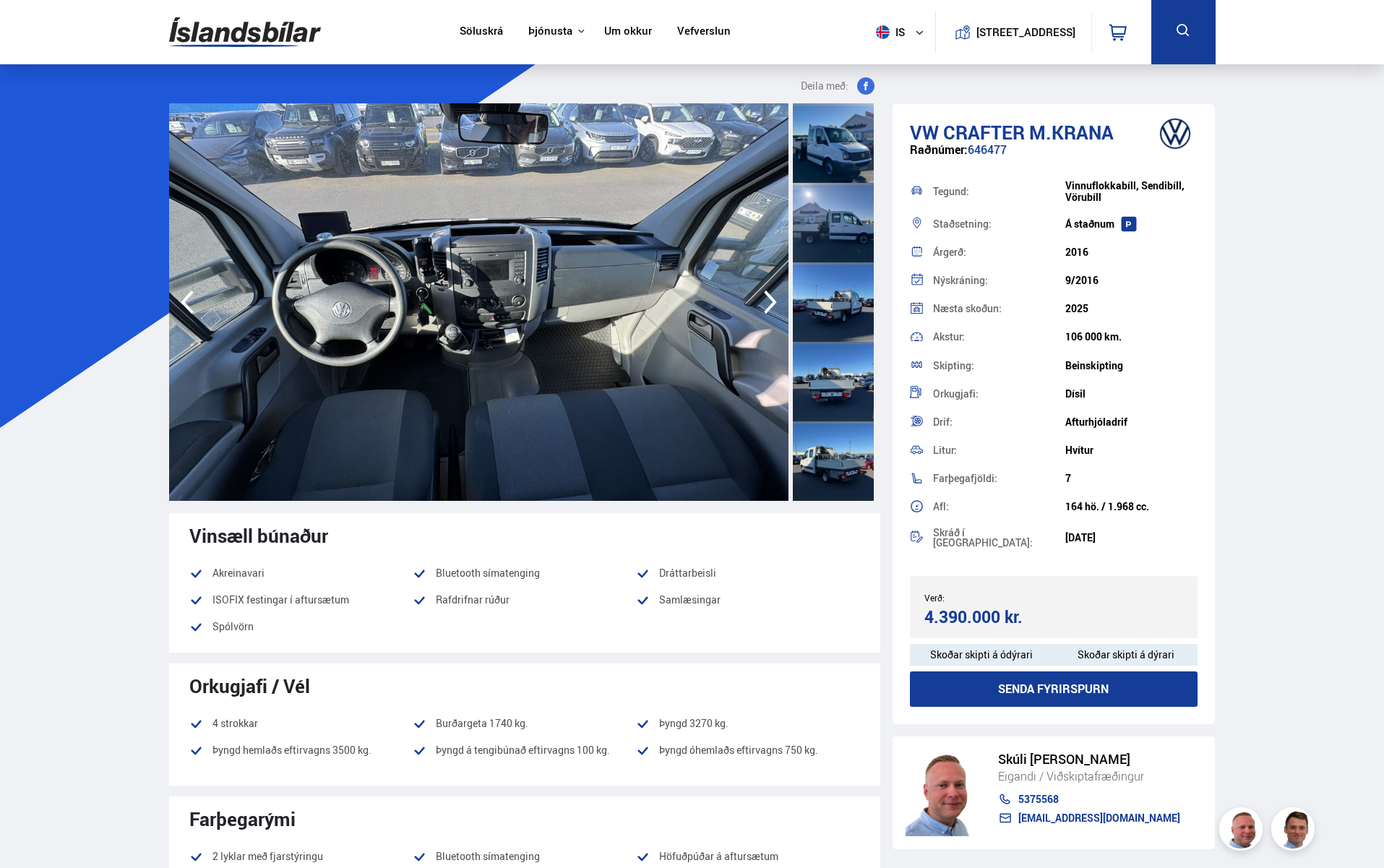
click at [759, 299] on icon "button" at bounding box center [770, 302] width 29 height 35
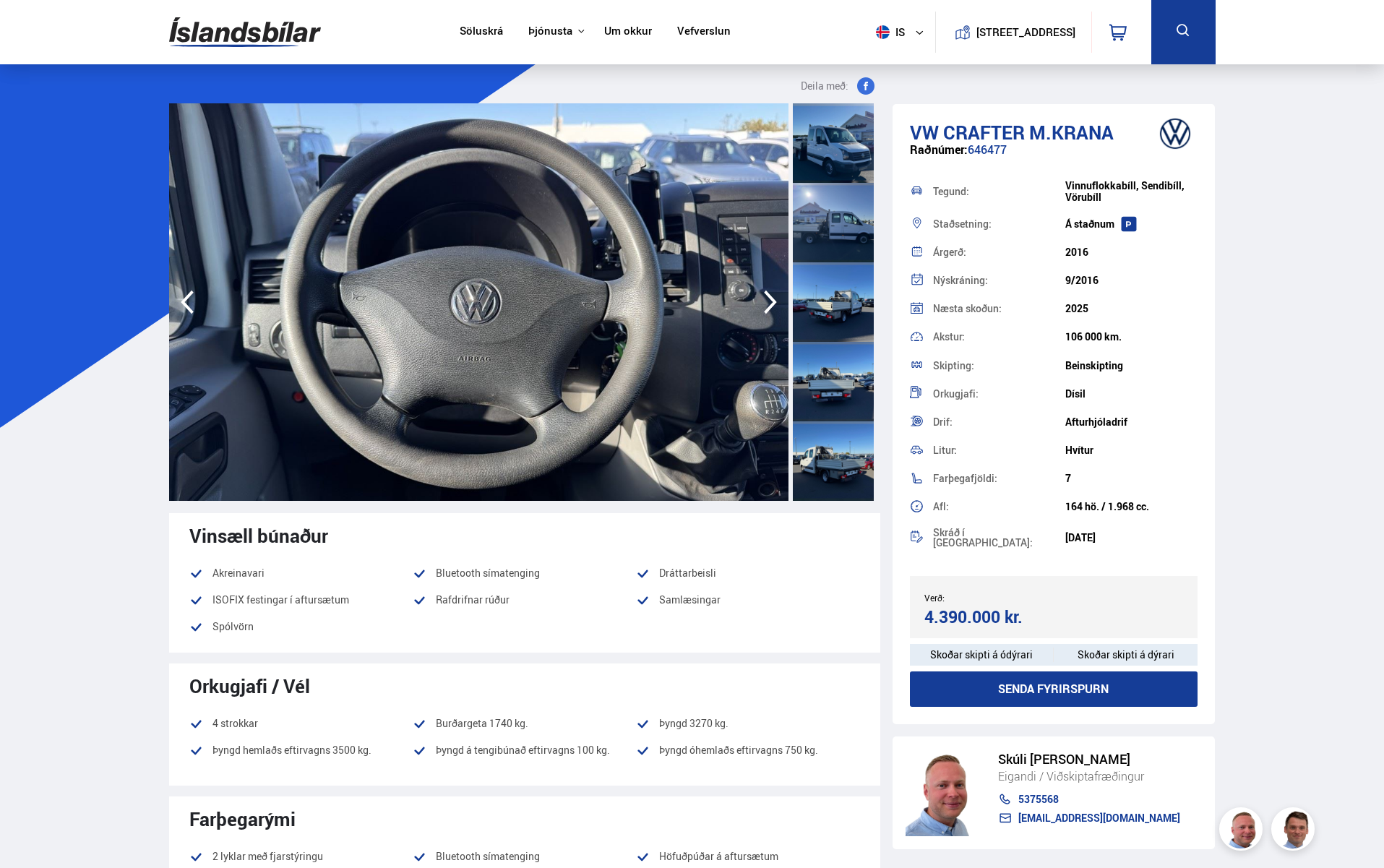
click at [759, 299] on icon "button" at bounding box center [770, 302] width 29 height 35
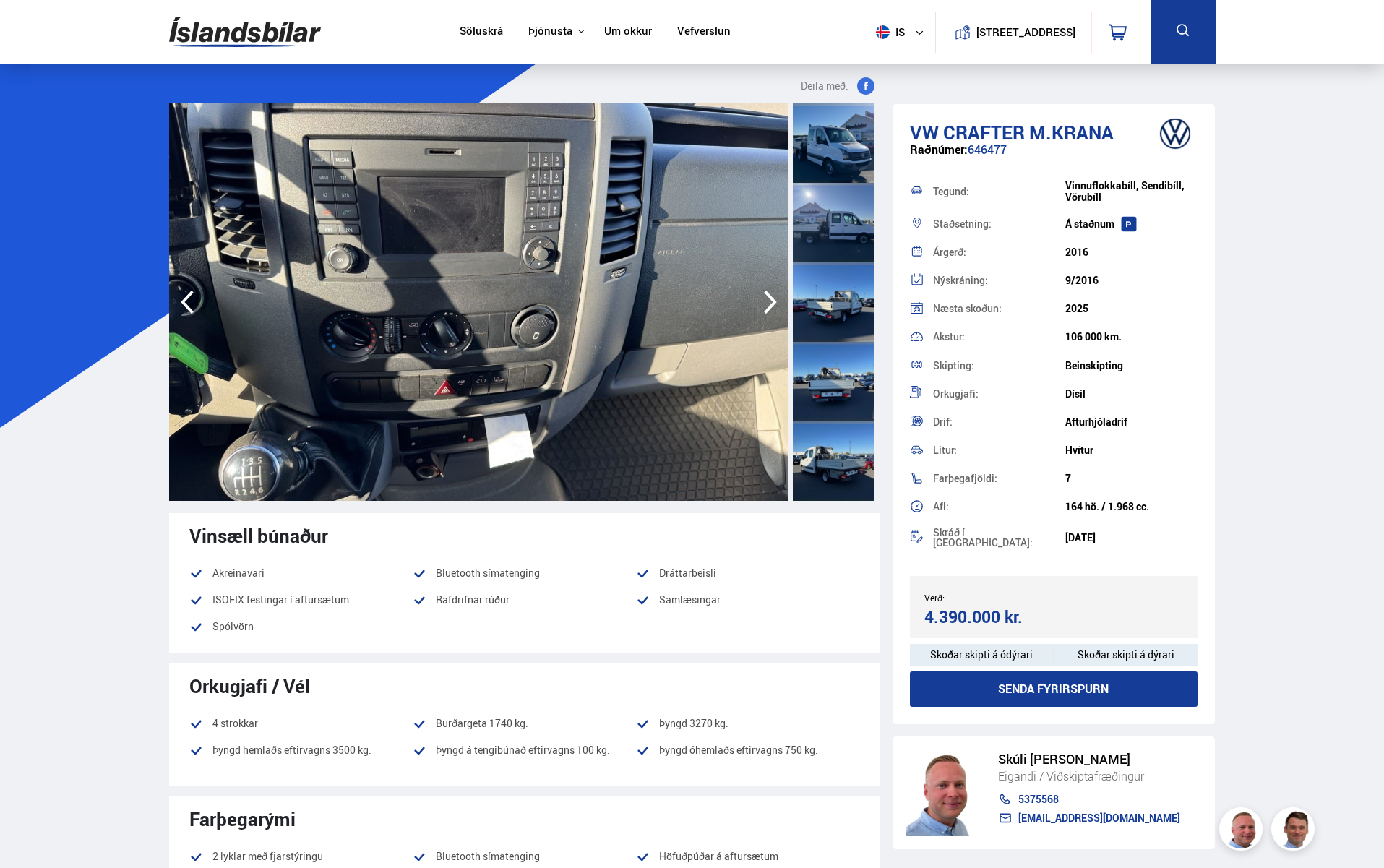
click at [759, 299] on icon "button" at bounding box center [770, 302] width 29 height 35
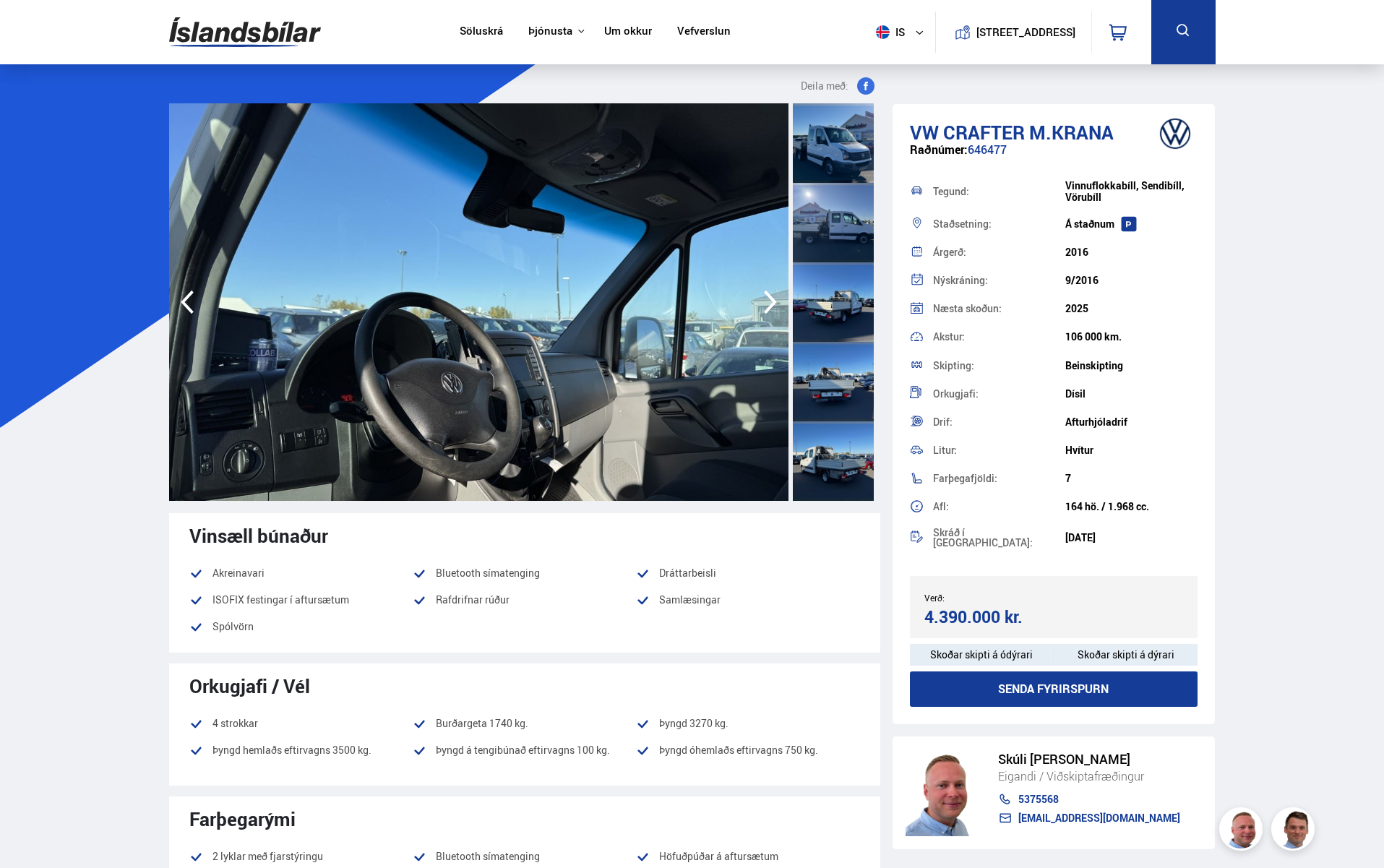
click at [759, 299] on icon "button" at bounding box center [770, 302] width 29 height 35
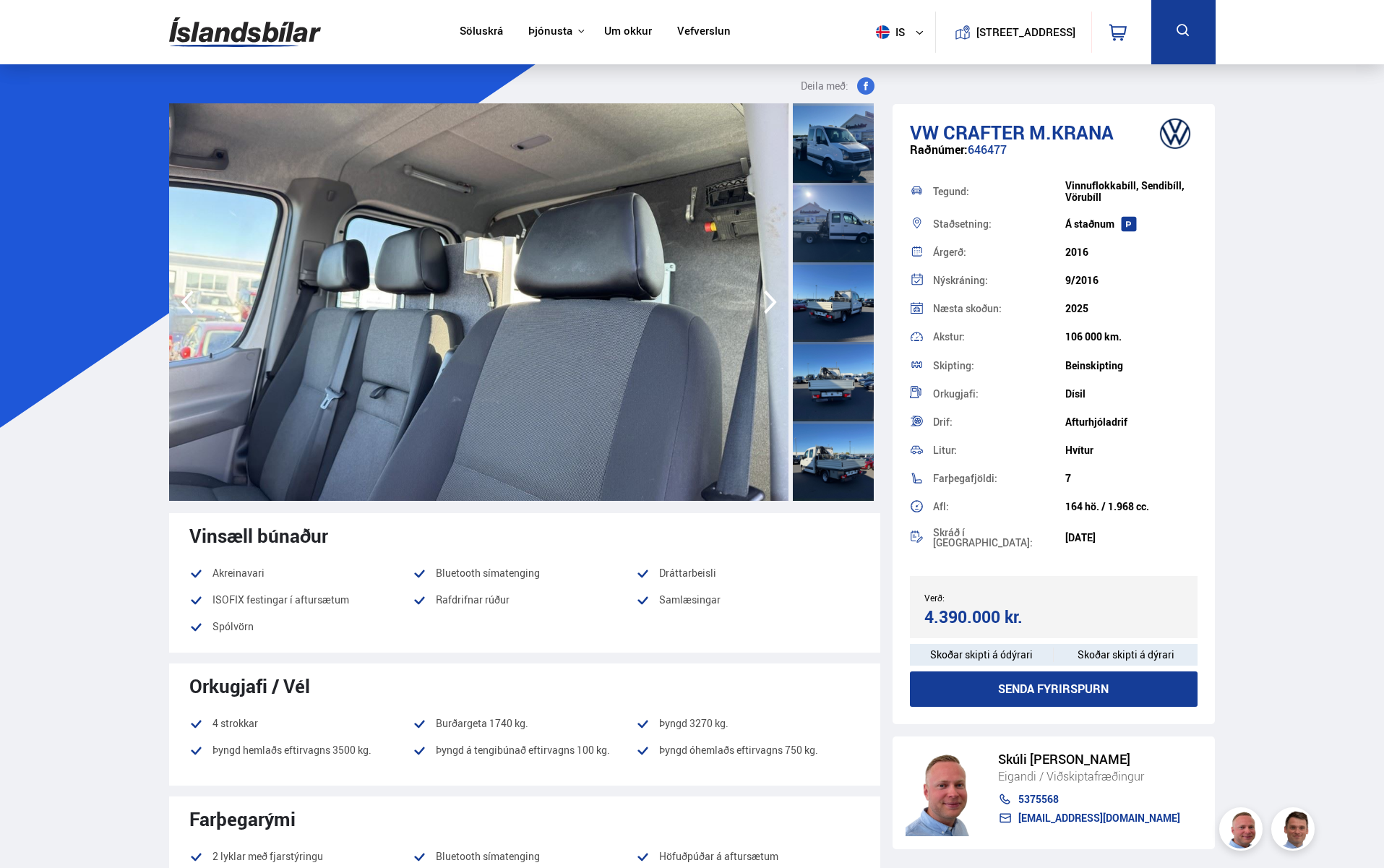
click at [759, 299] on icon "button" at bounding box center [770, 302] width 29 height 35
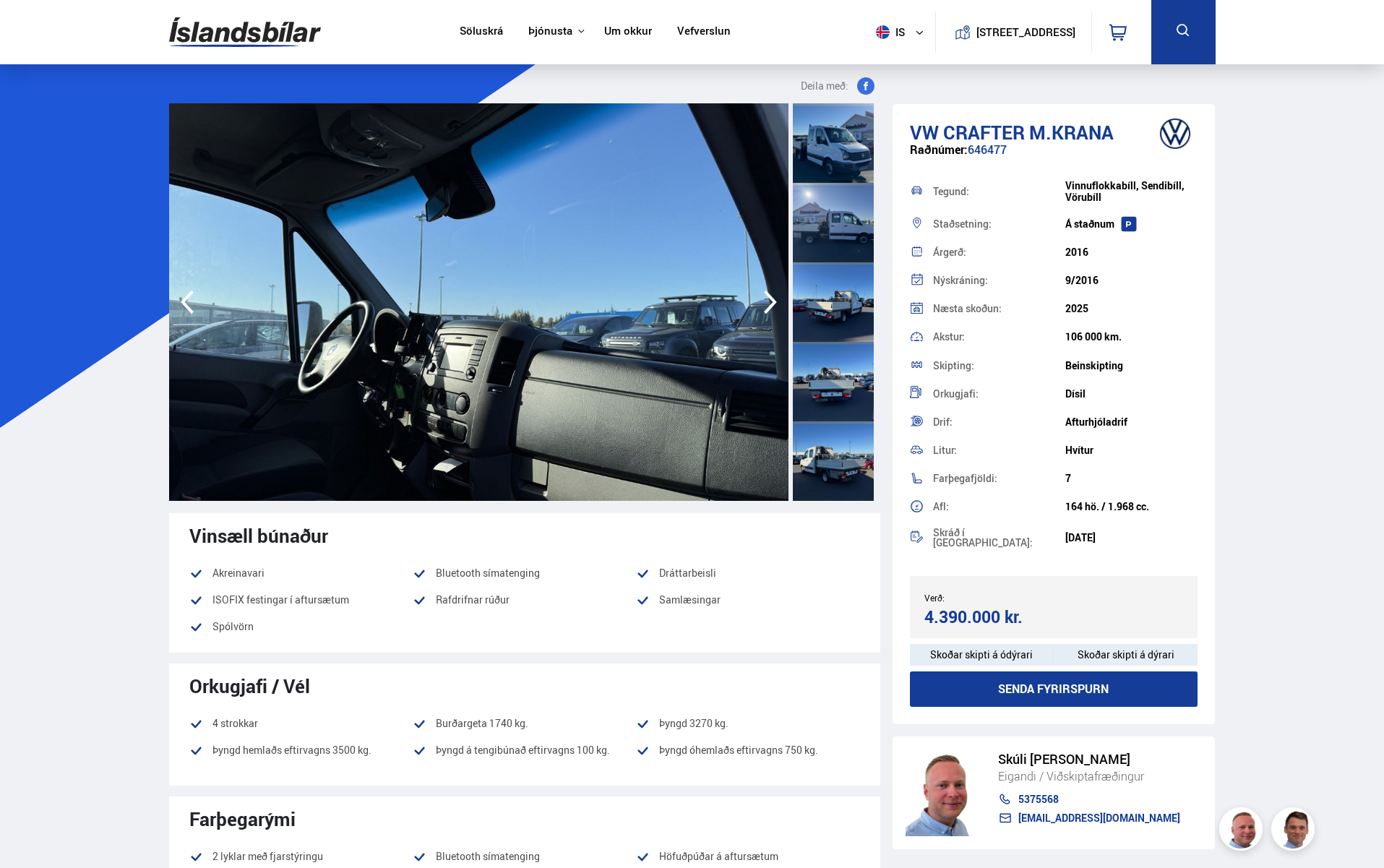
click at [759, 299] on icon "button" at bounding box center [770, 302] width 29 height 35
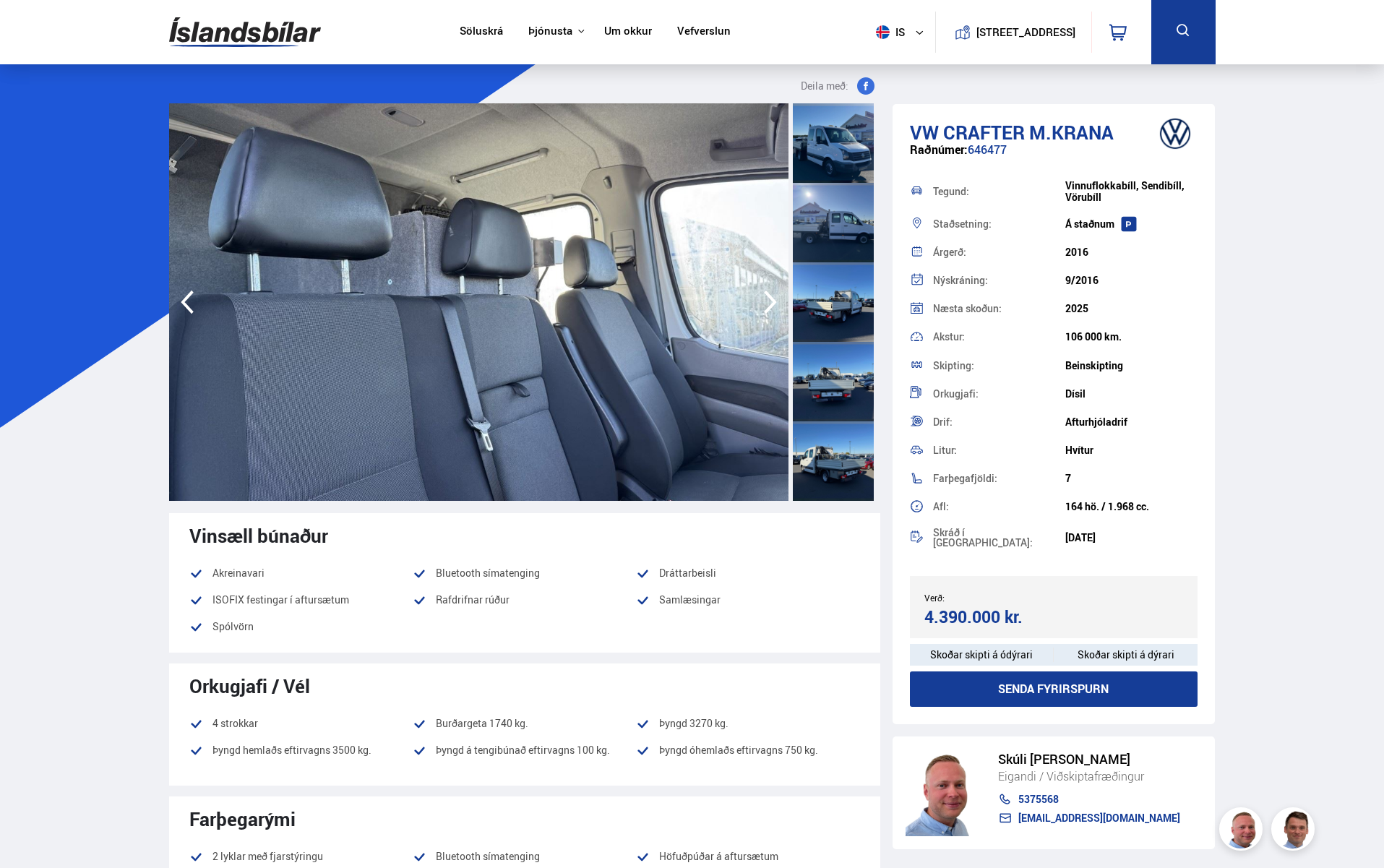
click at [759, 299] on icon "button" at bounding box center [770, 302] width 29 height 35
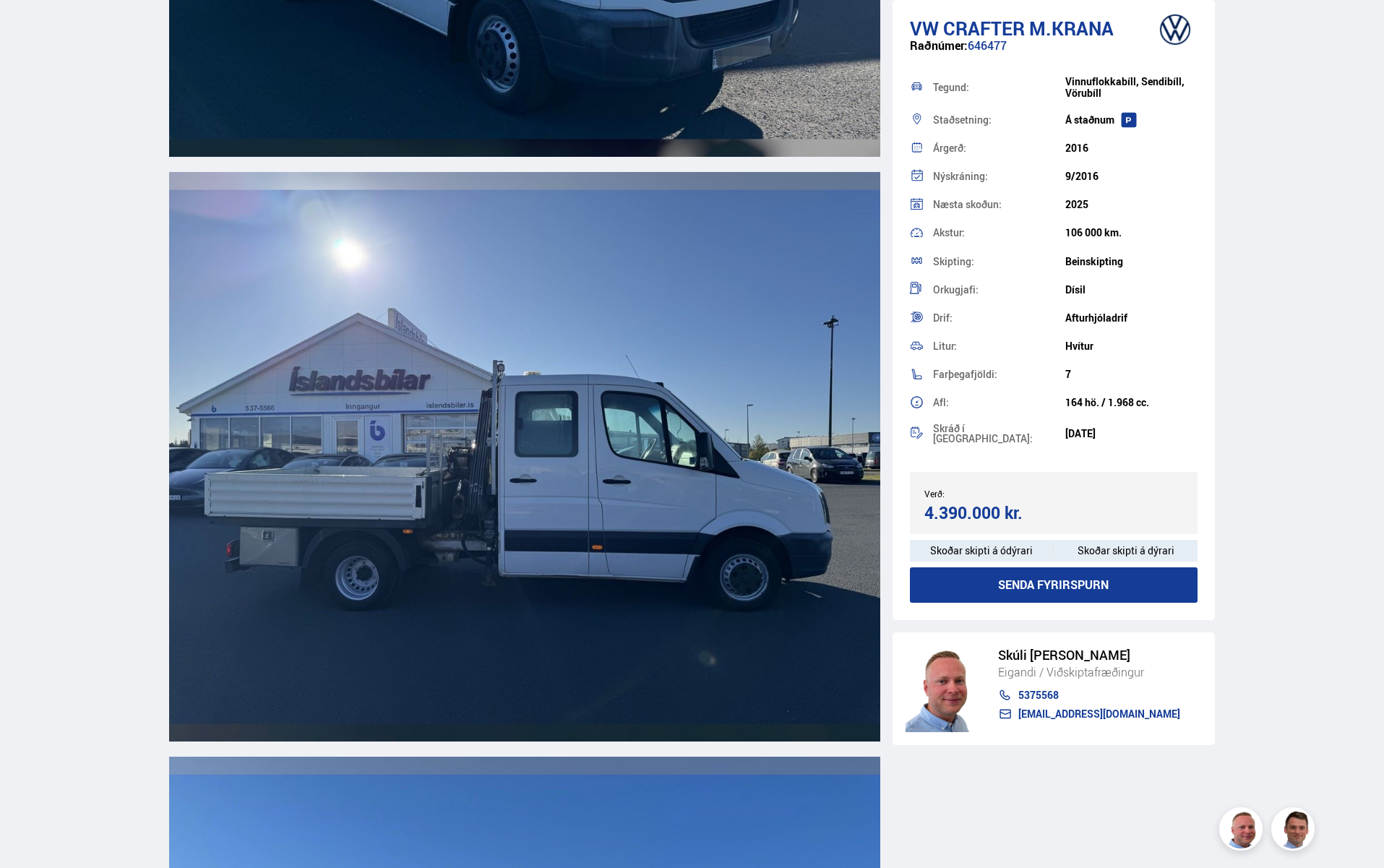
scroll to position [1669, 0]
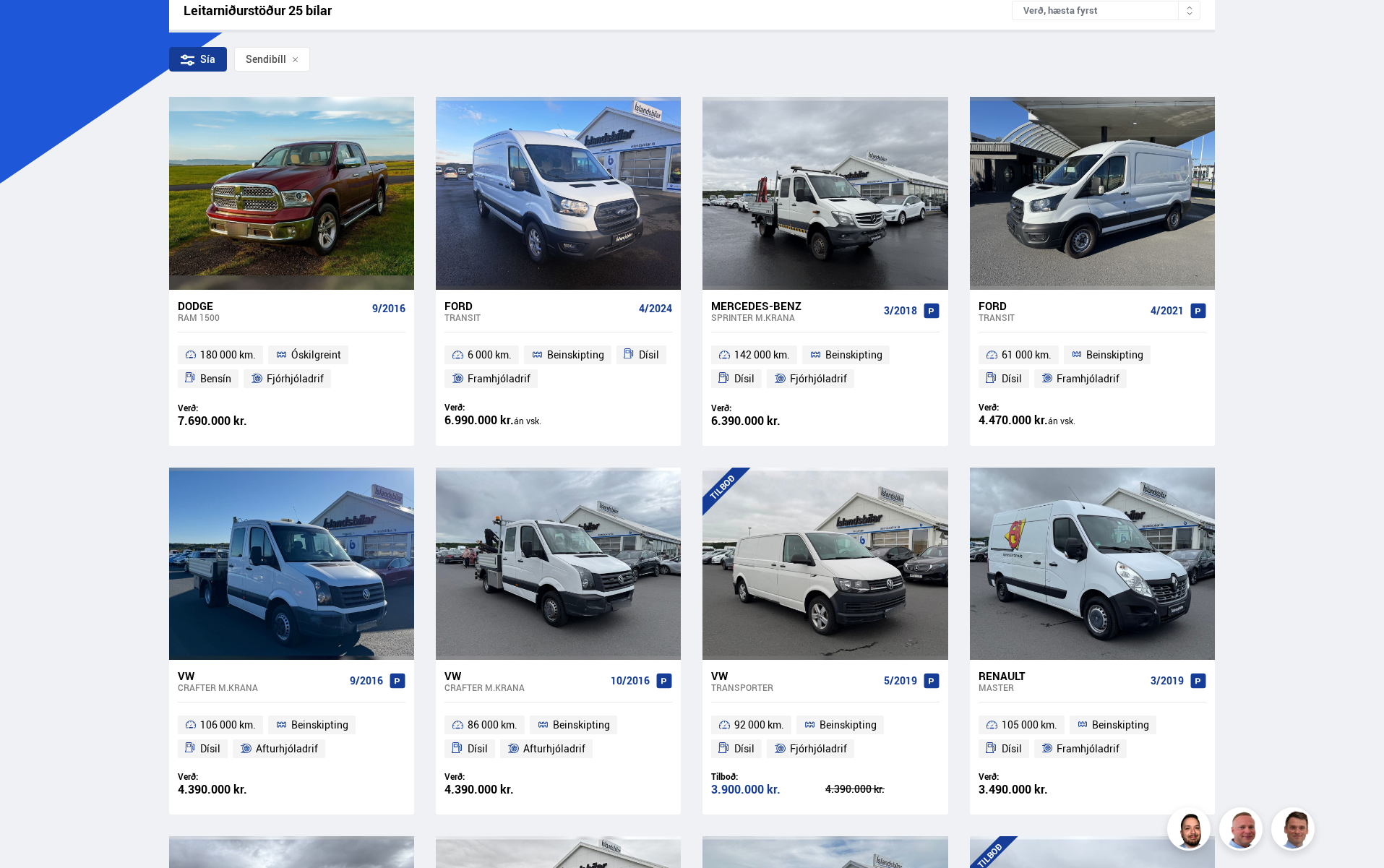
scroll to position [255, 0]
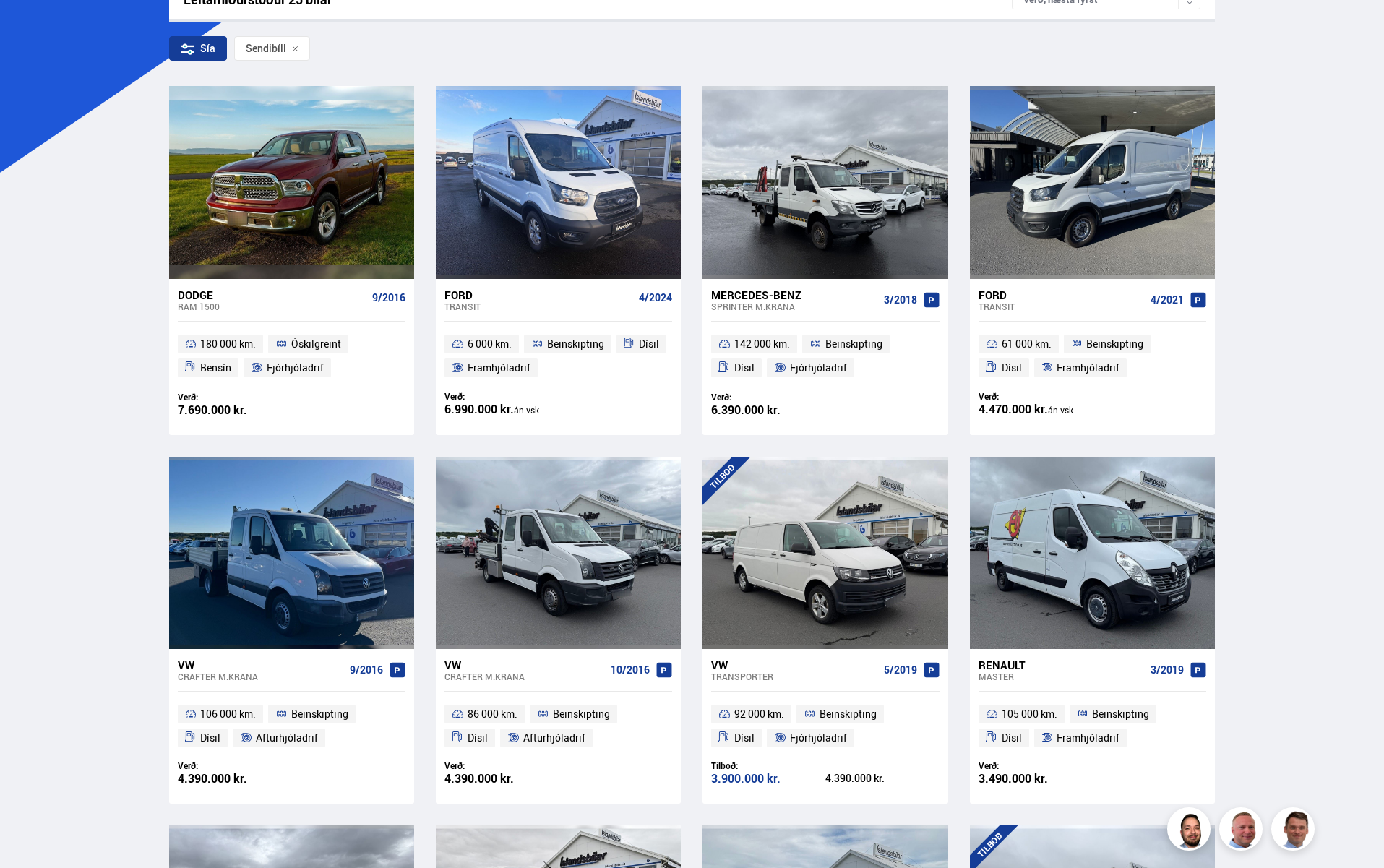
click at [454, 676] on div "Crafter M.KRANA" at bounding box center [525, 676] width 161 height 10
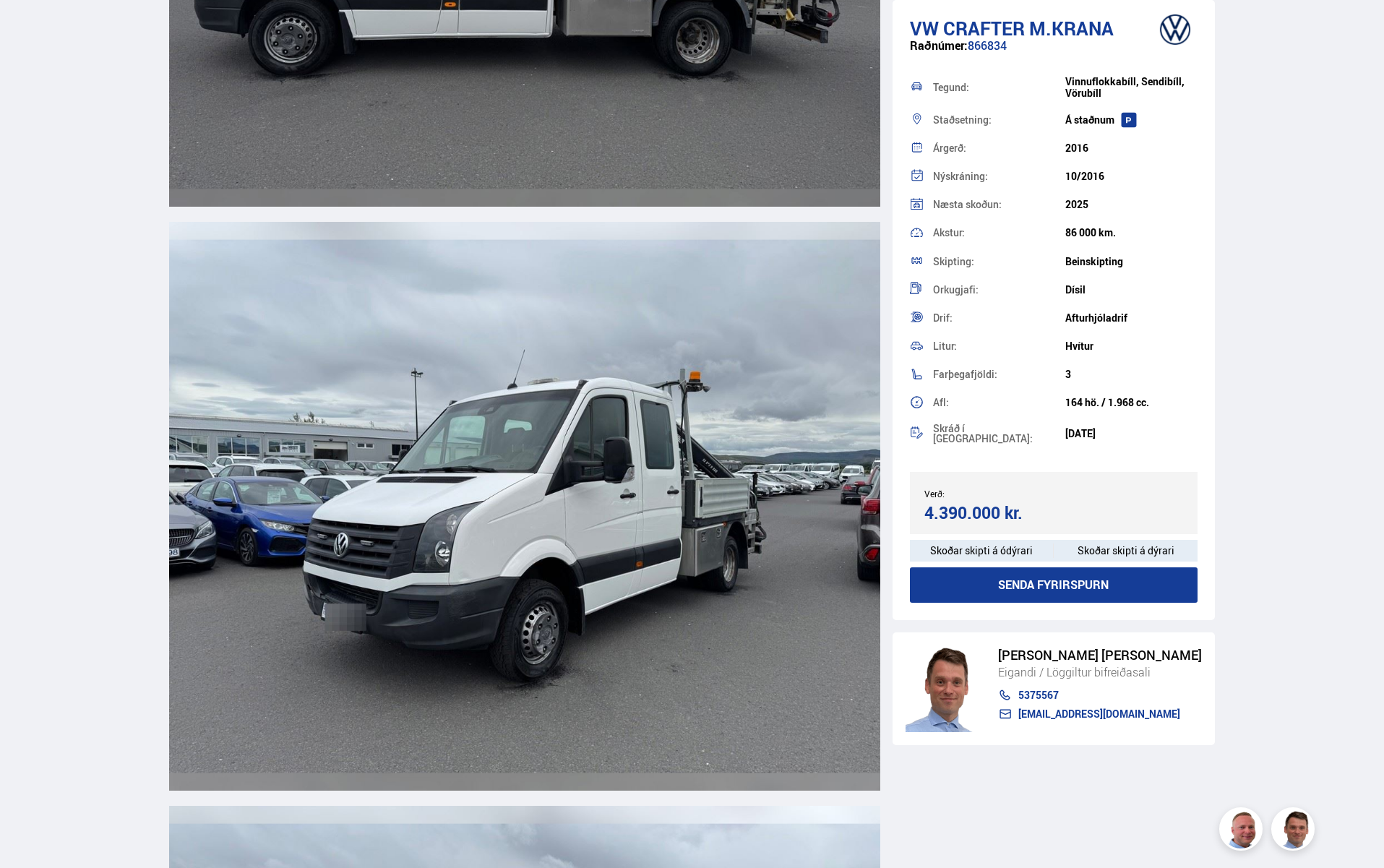
scroll to position [4418, 0]
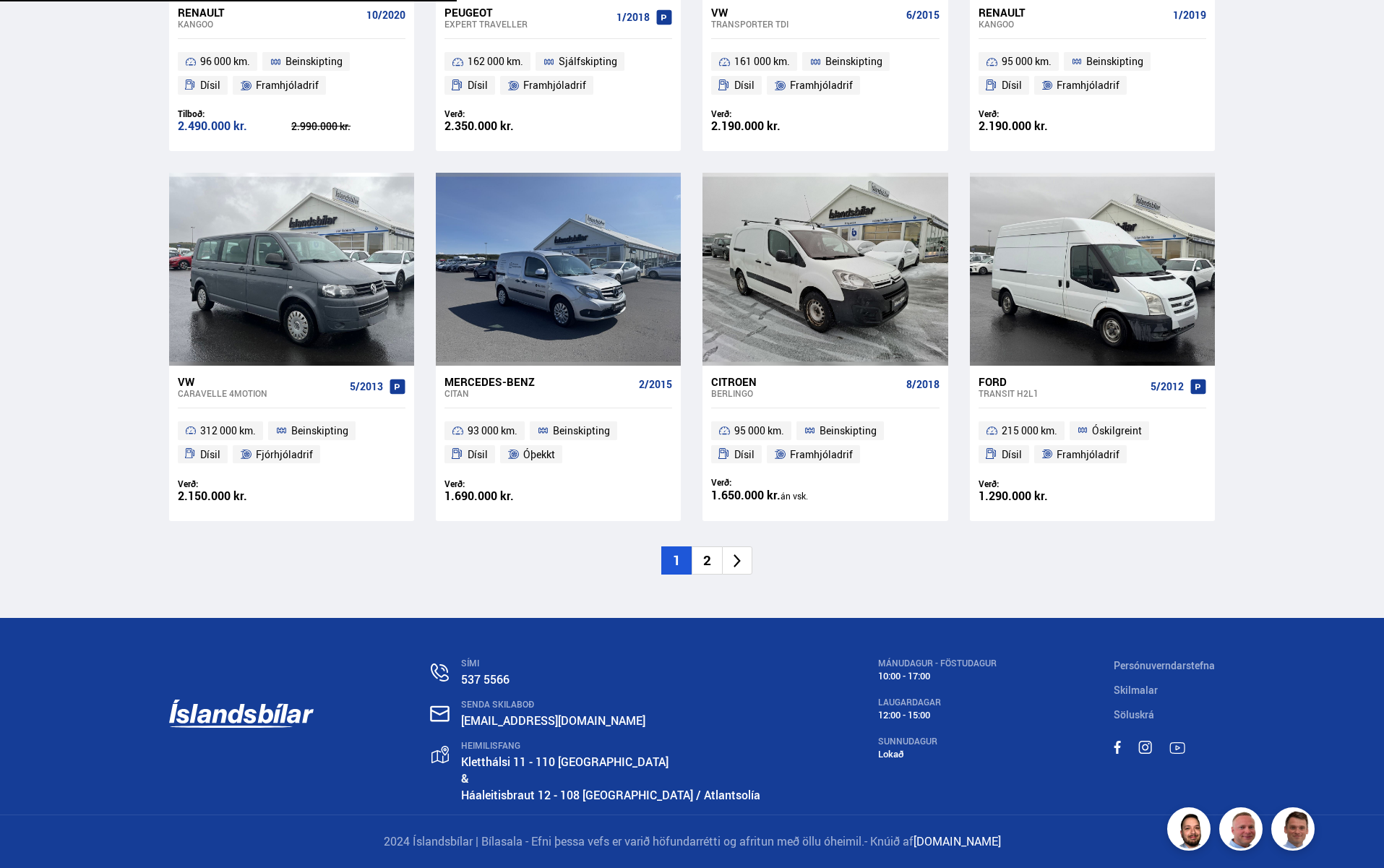
scroll to position [255, 0]
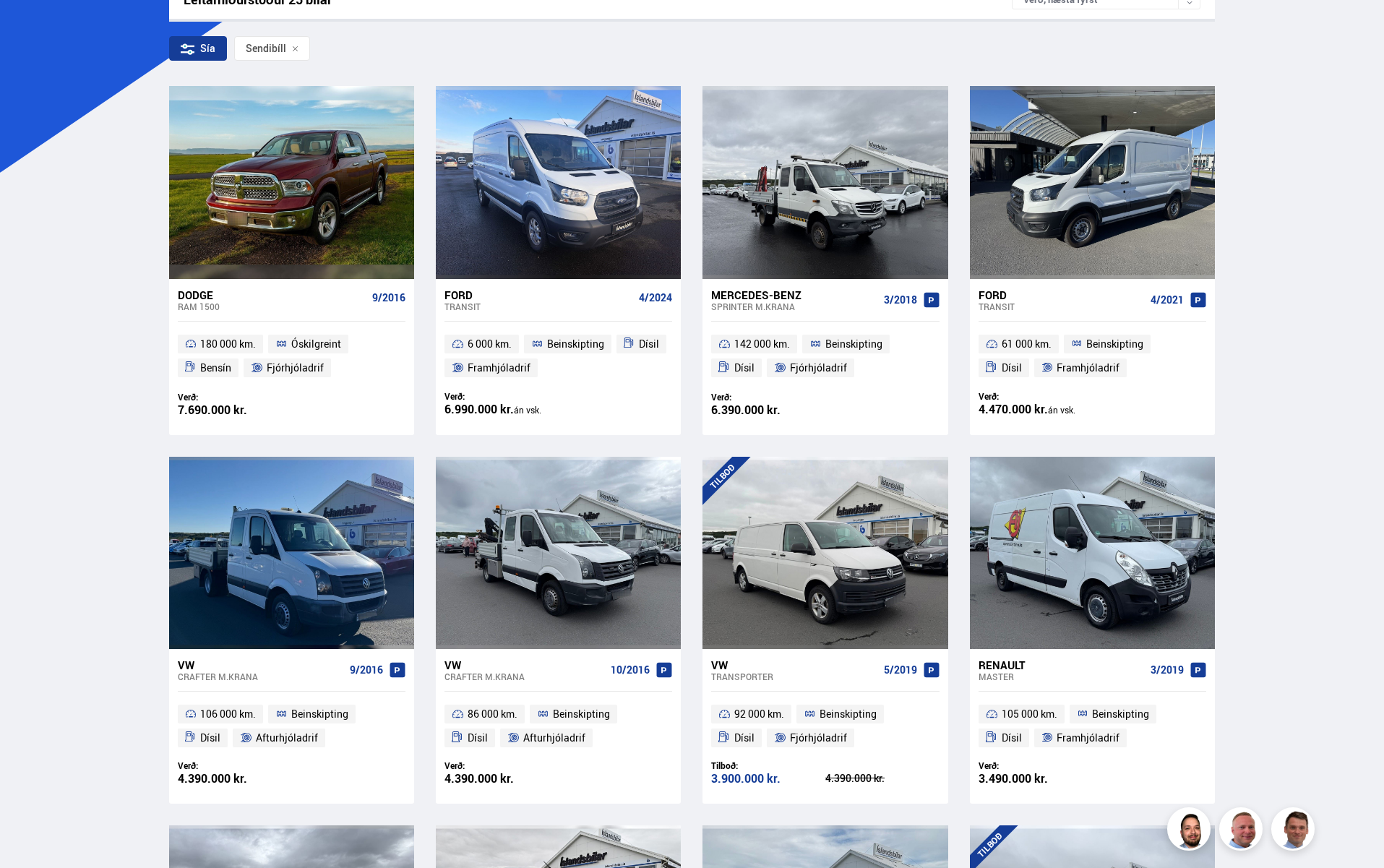
click at [990, 302] on div "Transit" at bounding box center [1062, 306] width 166 height 10
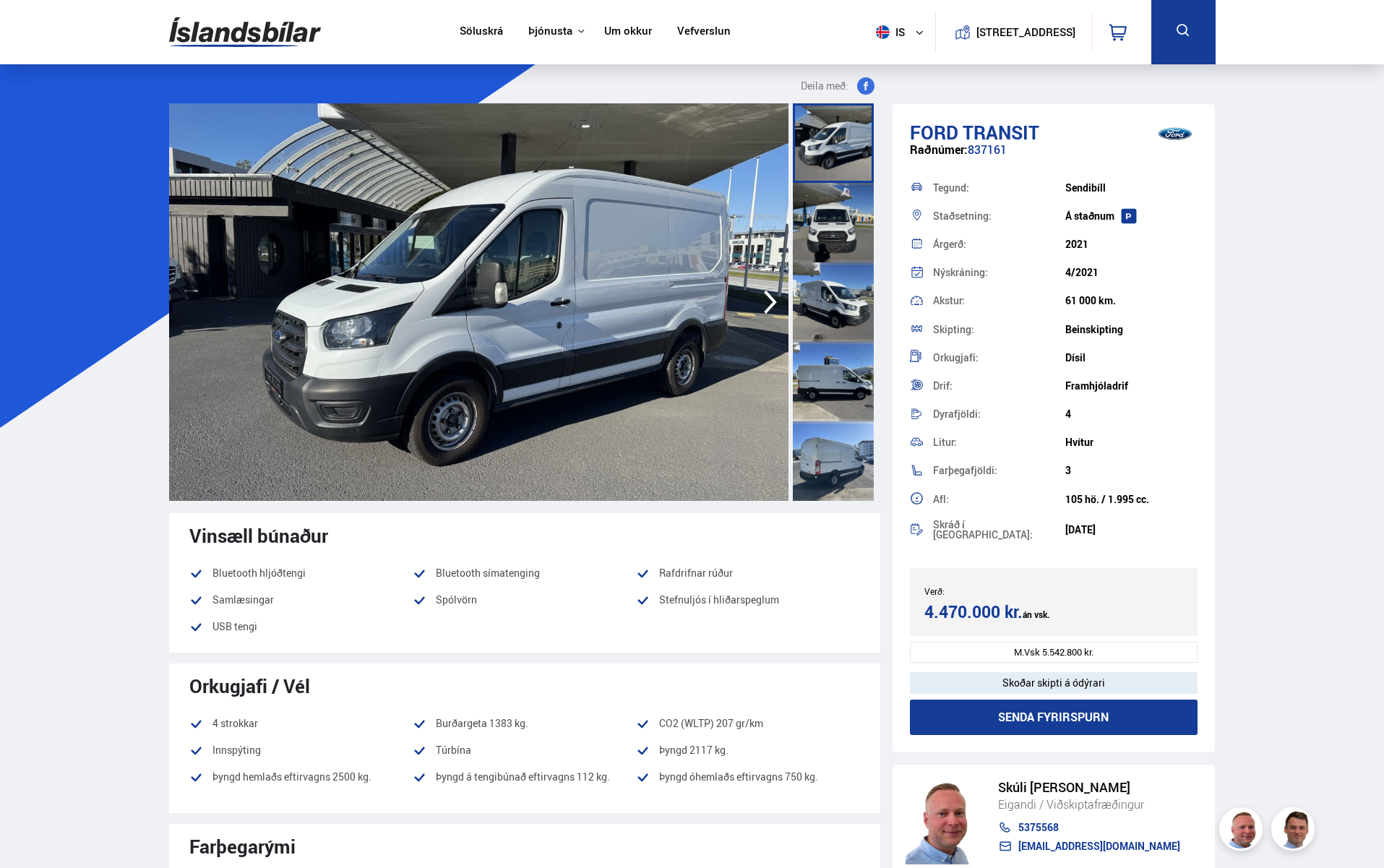
click at [775, 306] on icon "button" at bounding box center [770, 302] width 29 height 35
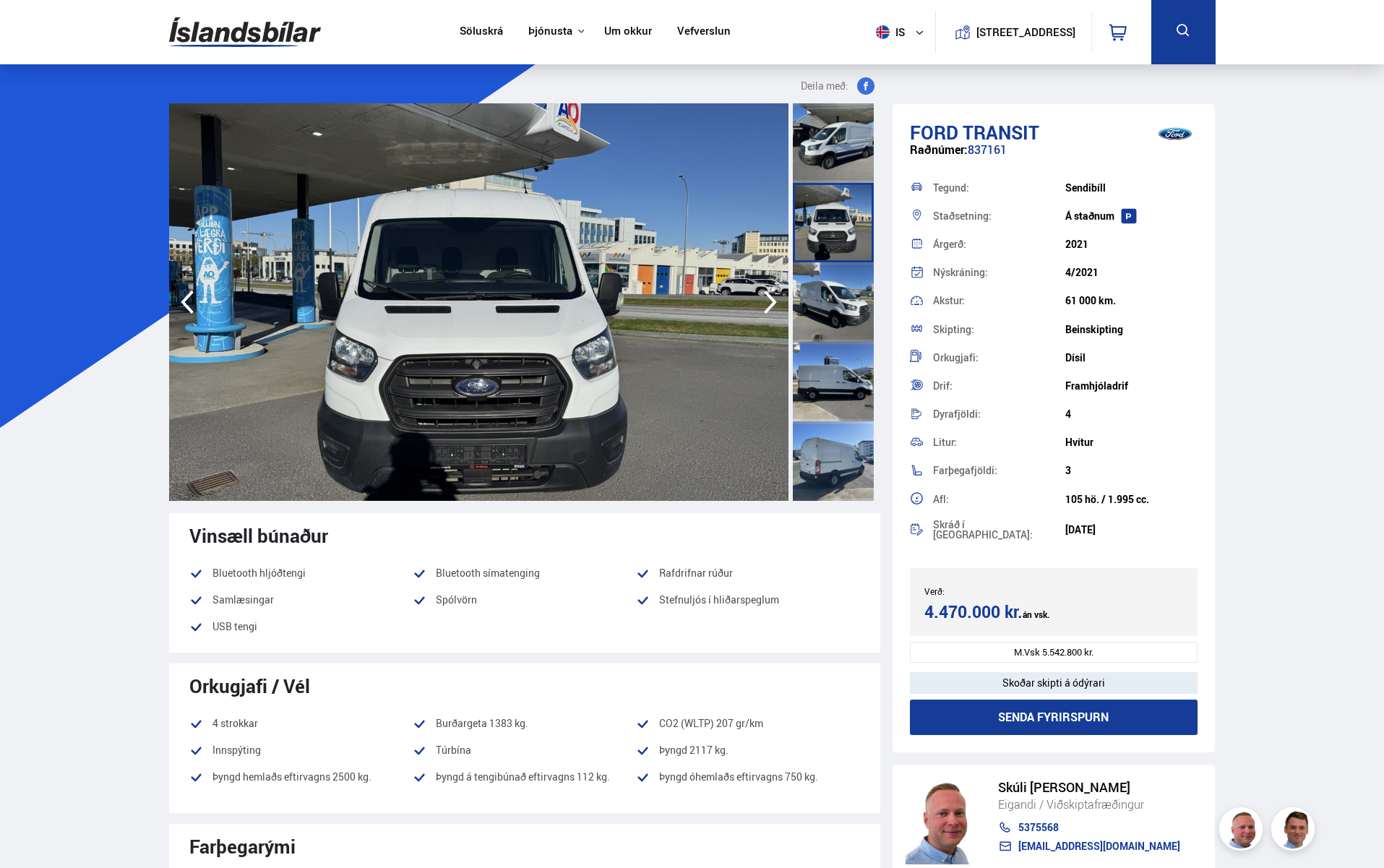
click at [768, 315] on icon "button" at bounding box center [770, 302] width 29 height 35
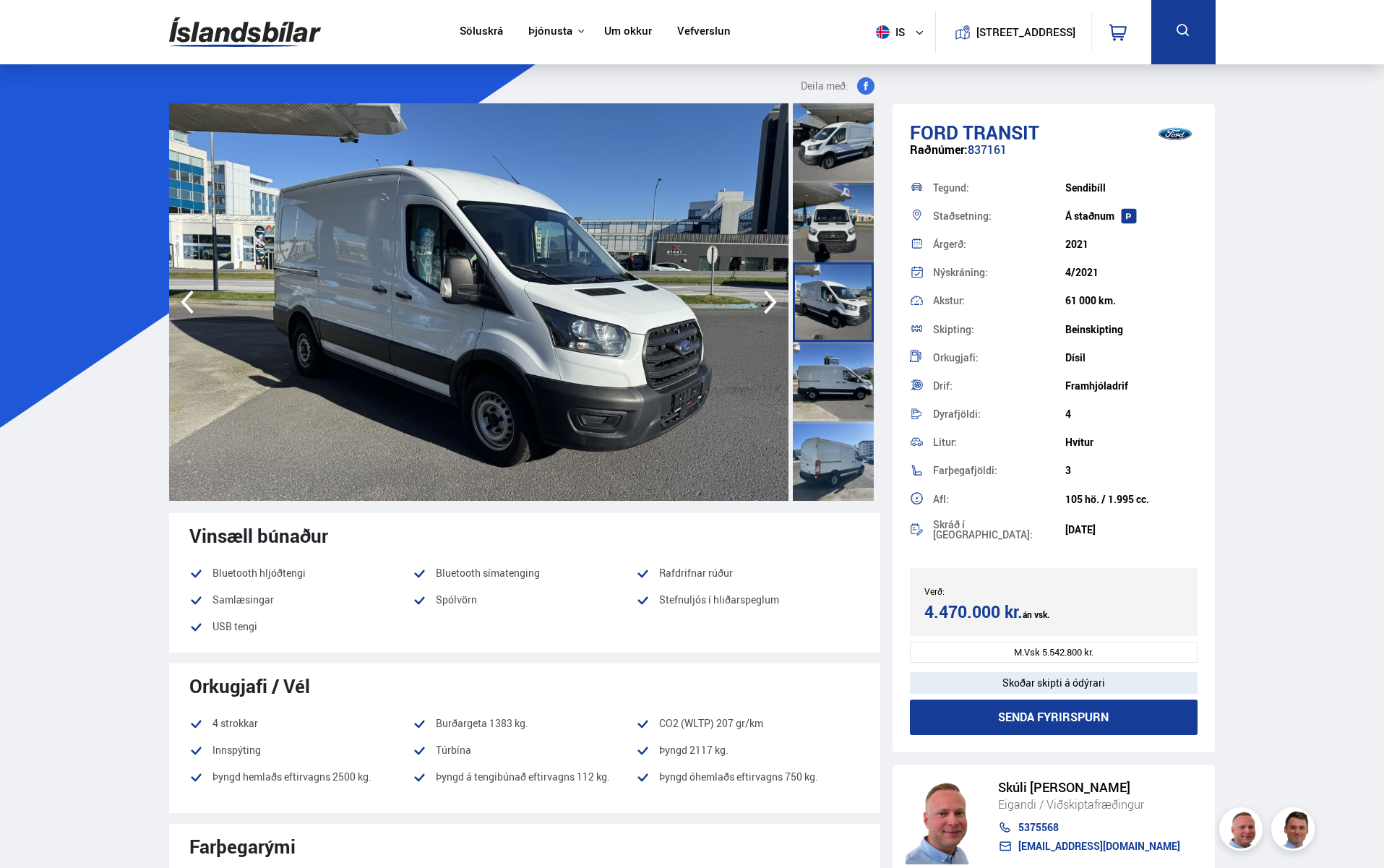
click at [767, 315] on icon "button" at bounding box center [770, 302] width 29 height 35
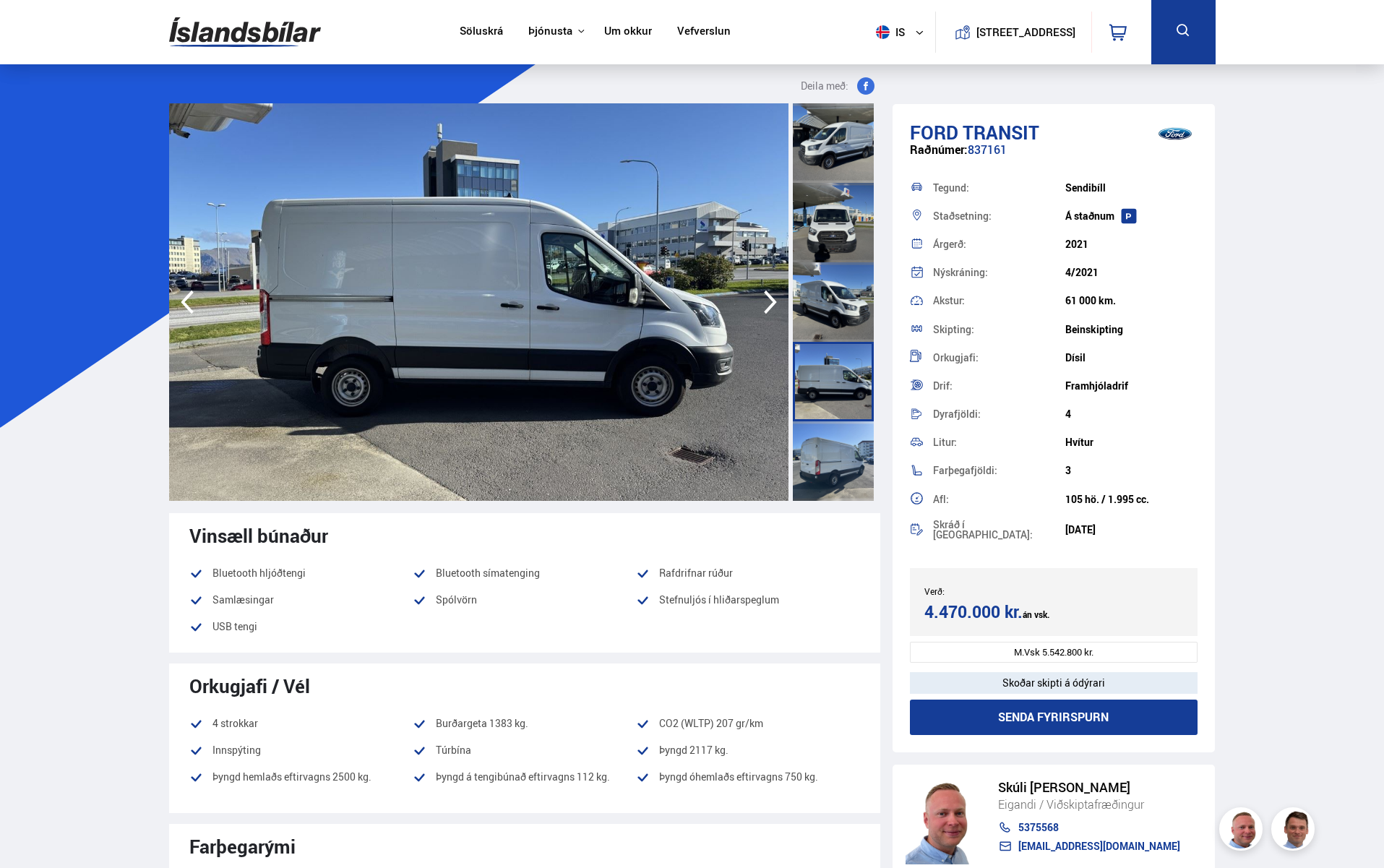
click at [766, 315] on icon "button" at bounding box center [770, 302] width 29 height 35
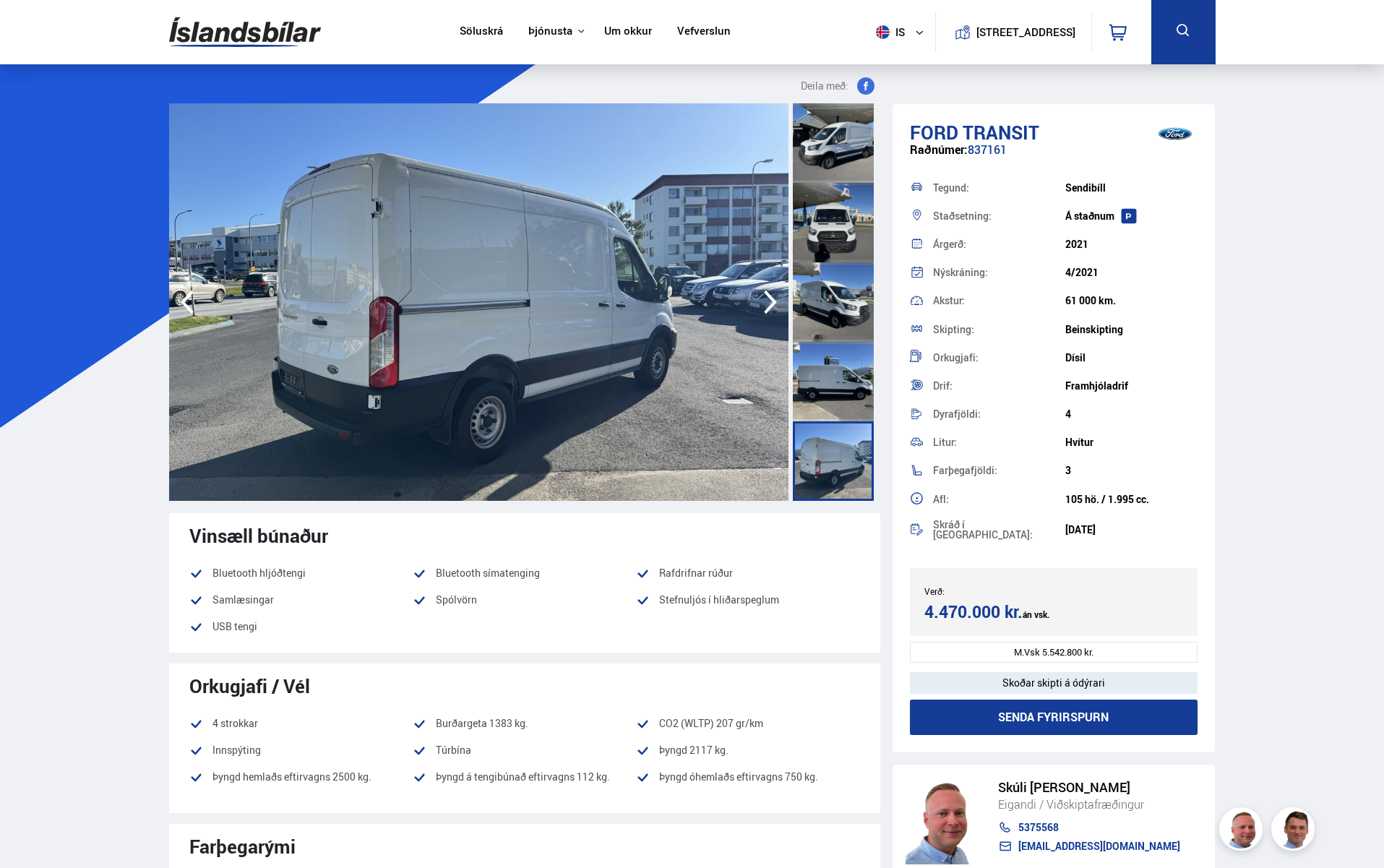
click at [766, 315] on icon "button" at bounding box center [770, 302] width 29 height 35
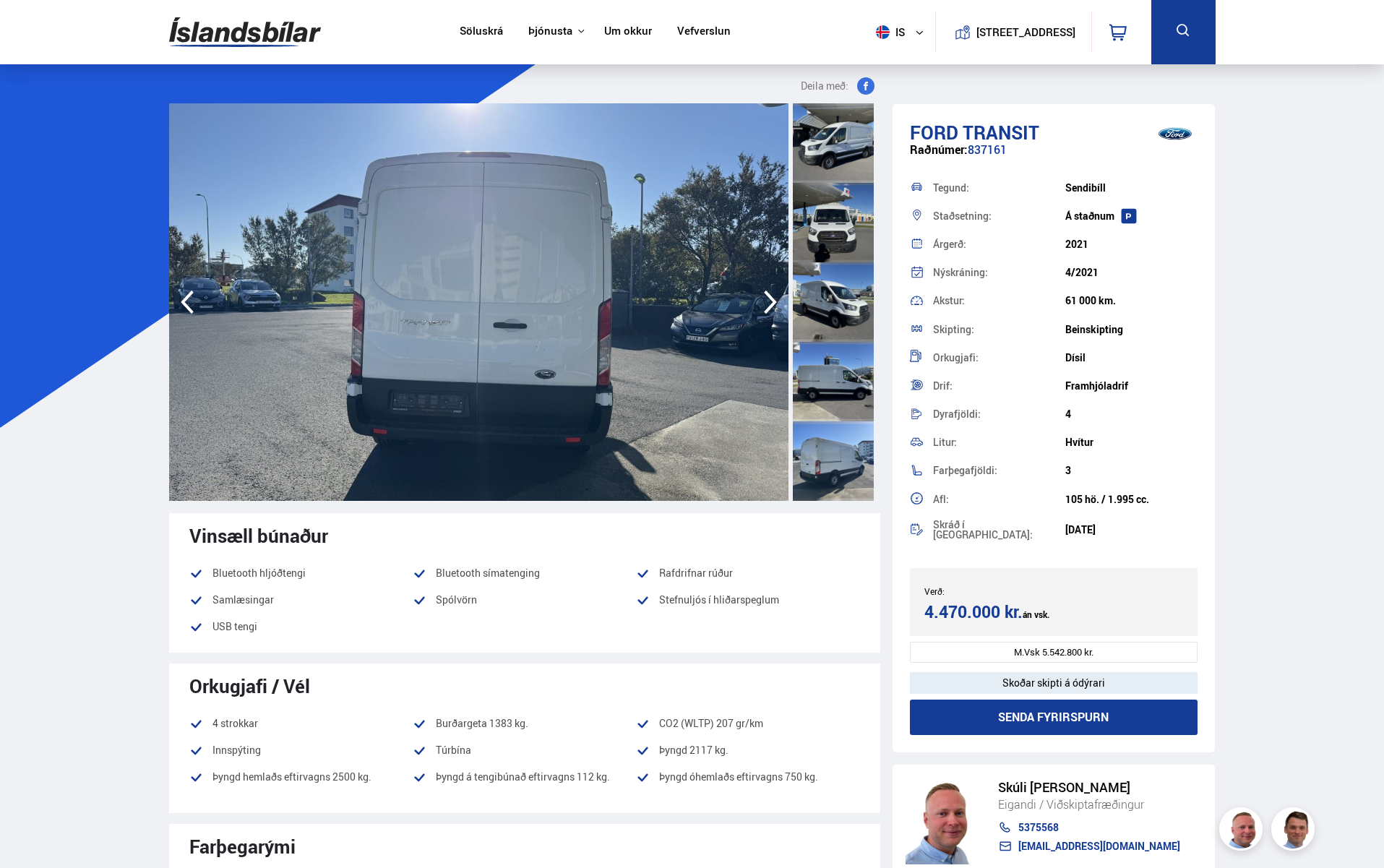
click at [766, 315] on icon "button" at bounding box center [770, 302] width 29 height 35
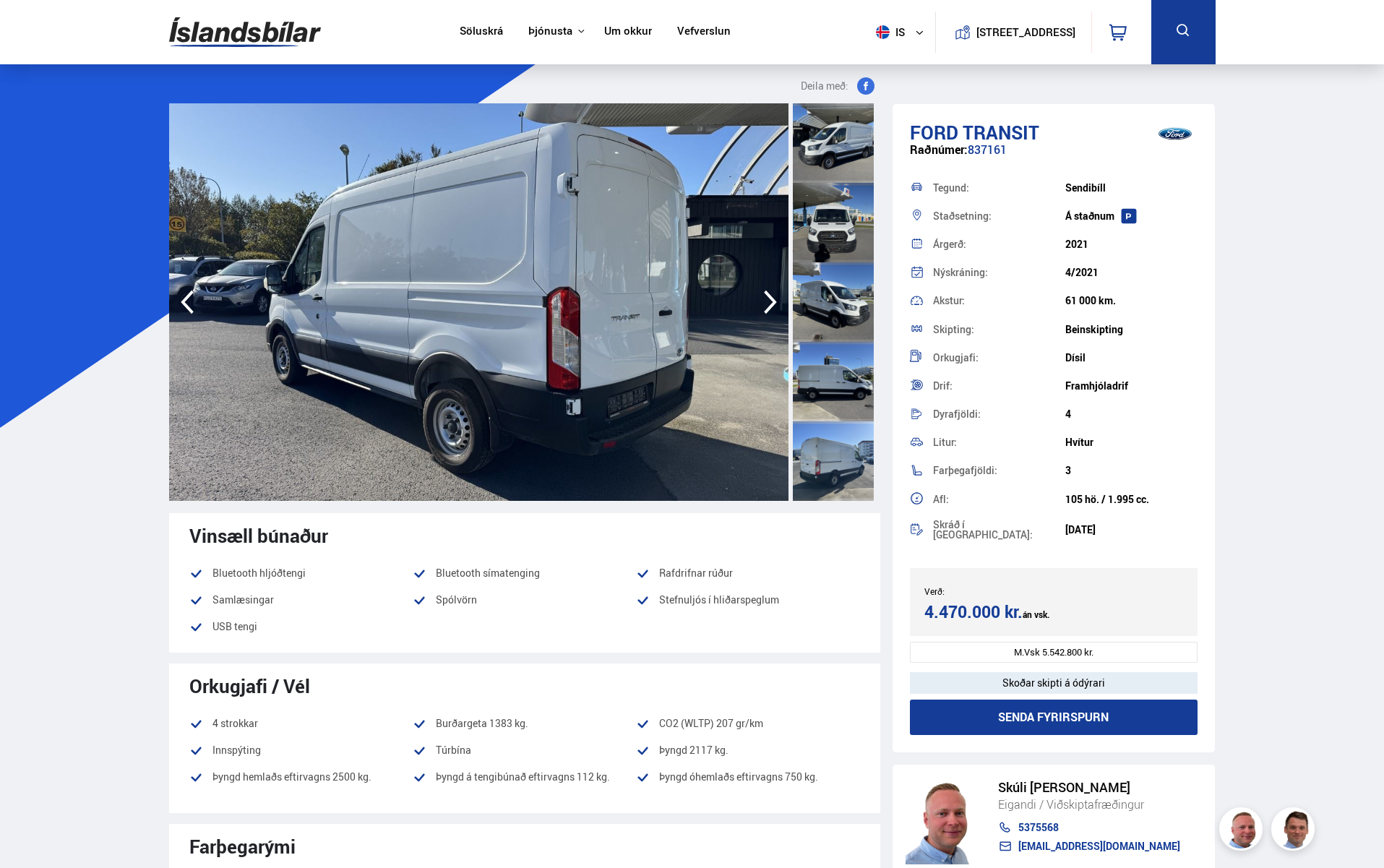
click at [766, 315] on icon "button" at bounding box center [770, 302] width 29 height 35
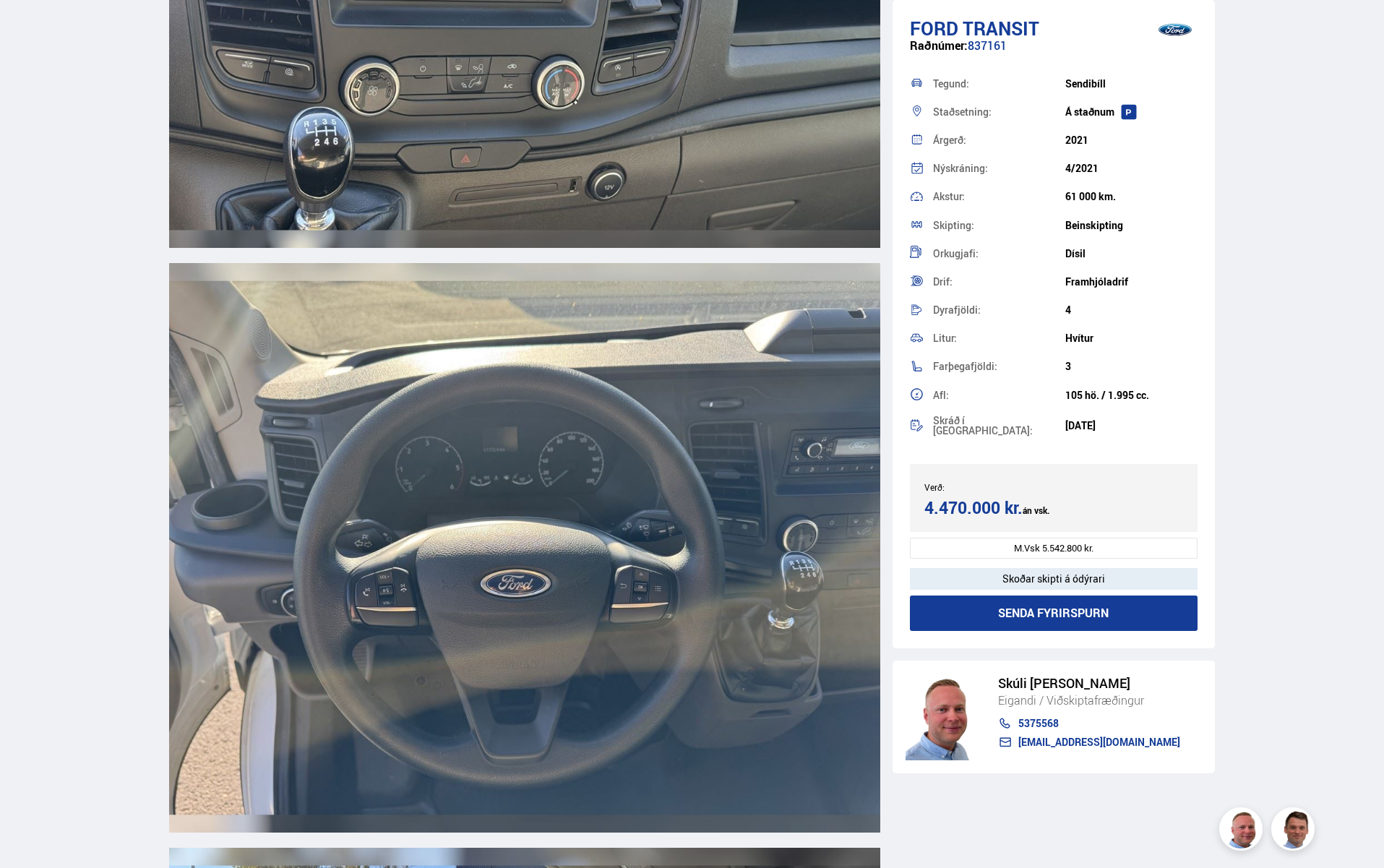
scroll to position [7067, 0]
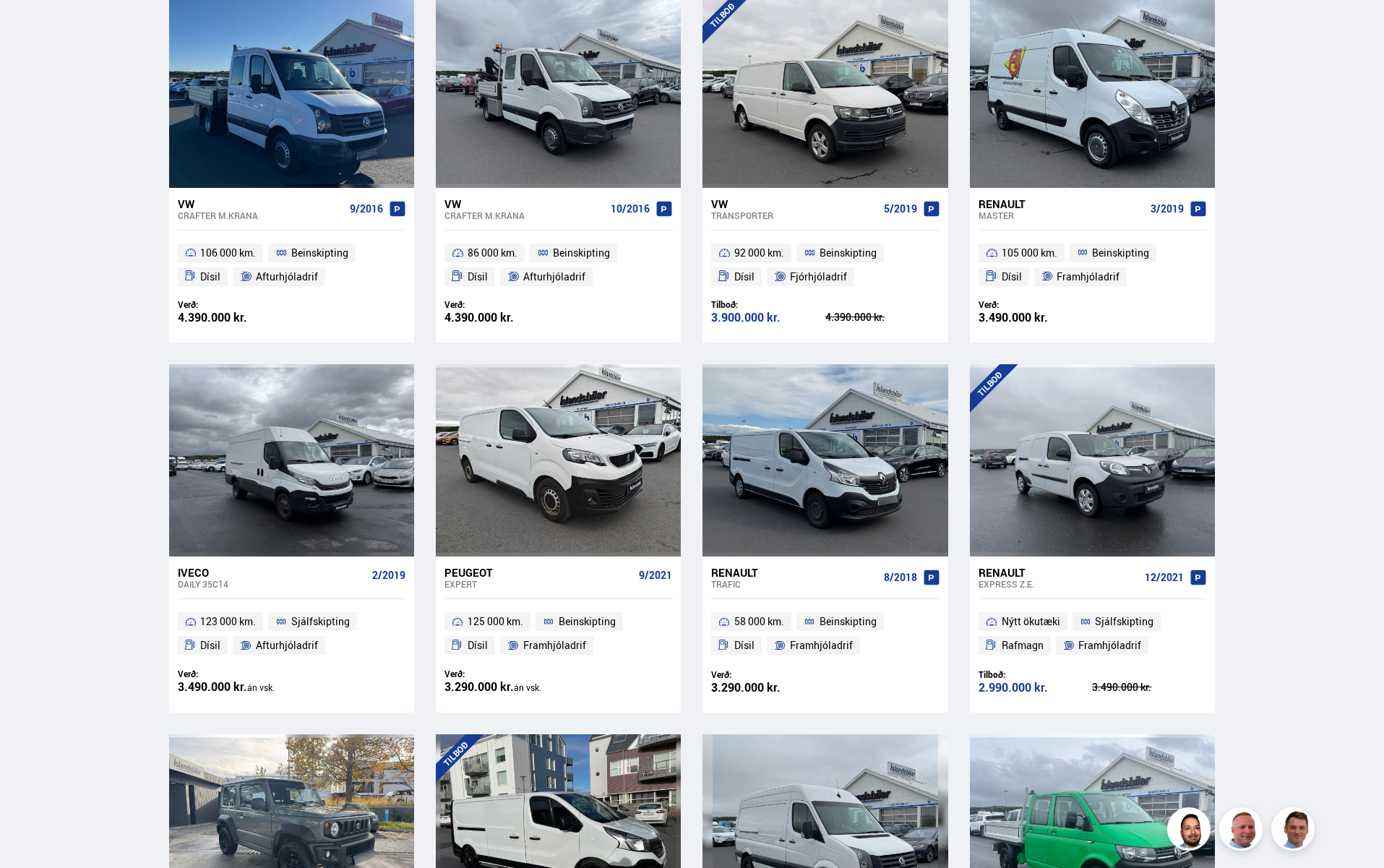
scroll to position [717, 0]
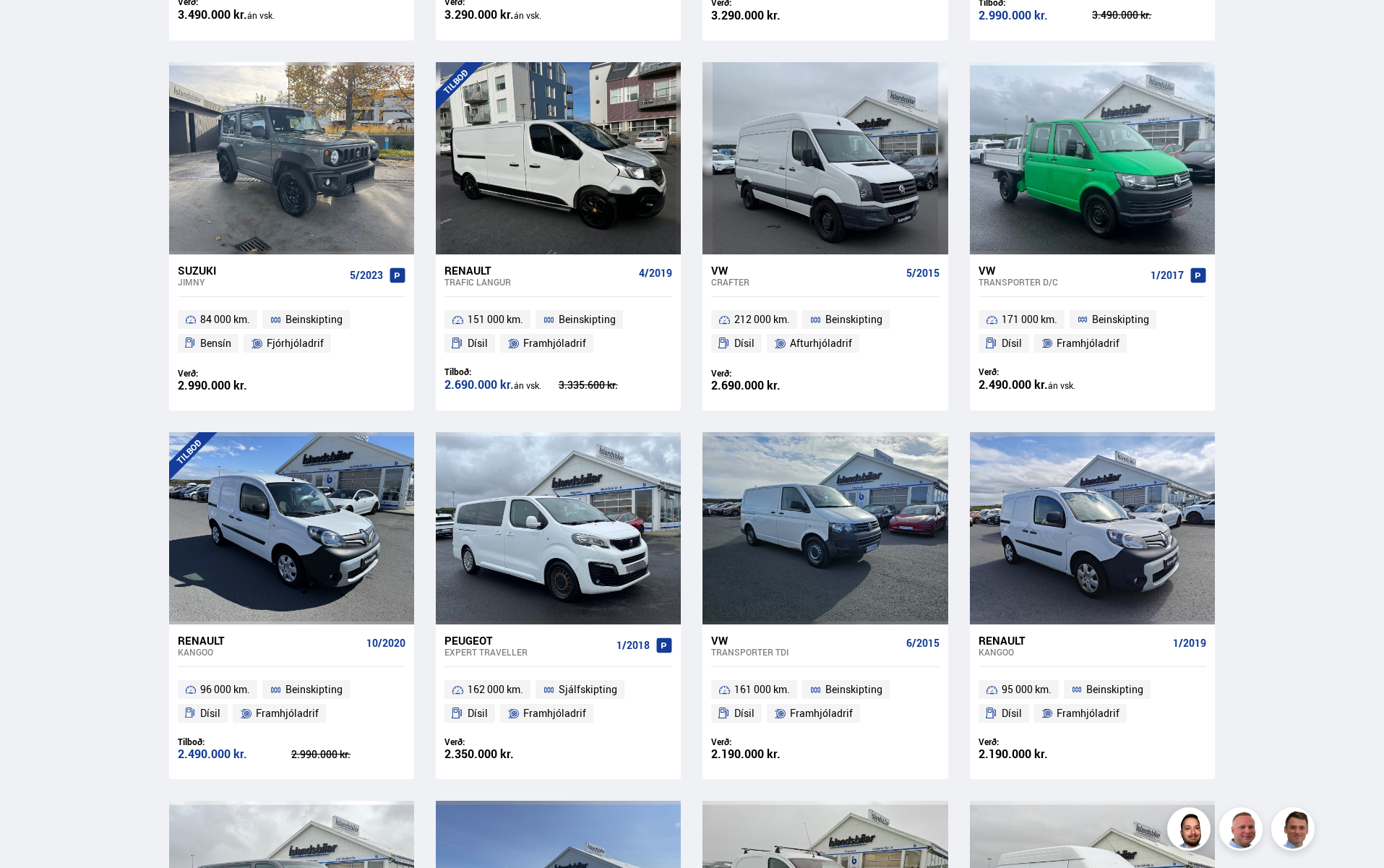
scroll to position [1405, 0]
